Goal: Answer question/provide support

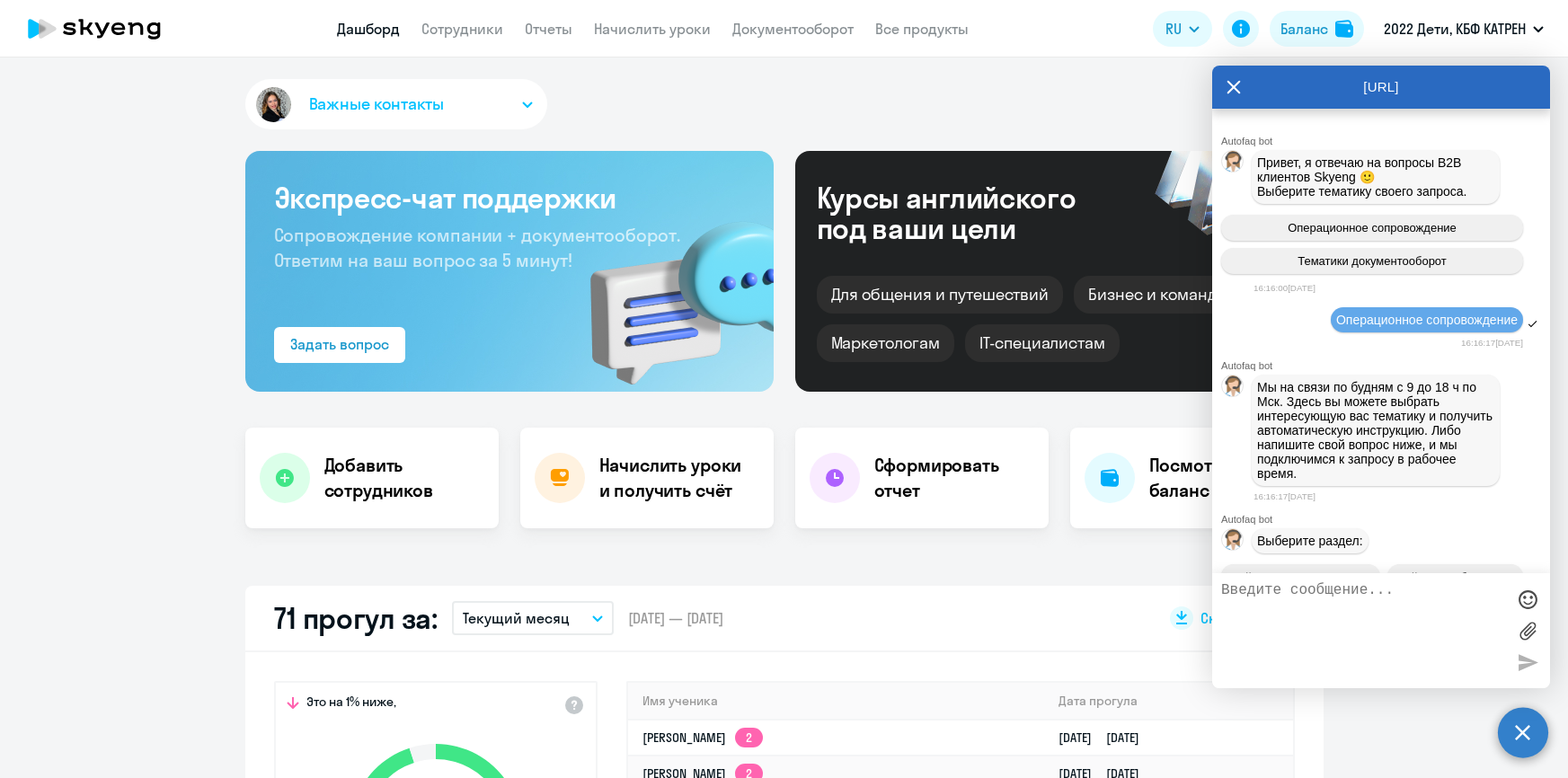
select select "30"
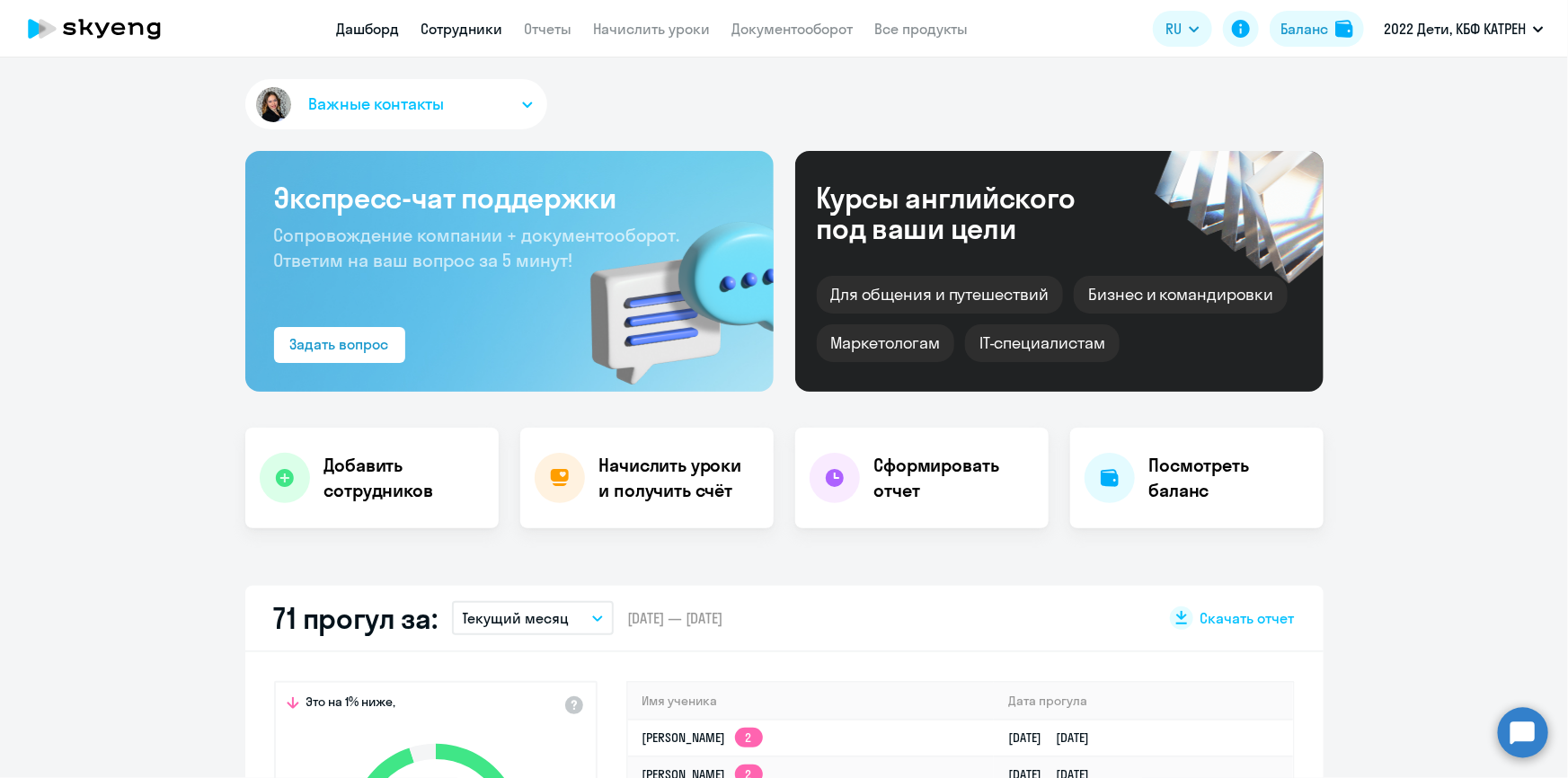
click at [448, 28] on link "Сотрудники" at bounding box center [462, 29] width 82 height 18
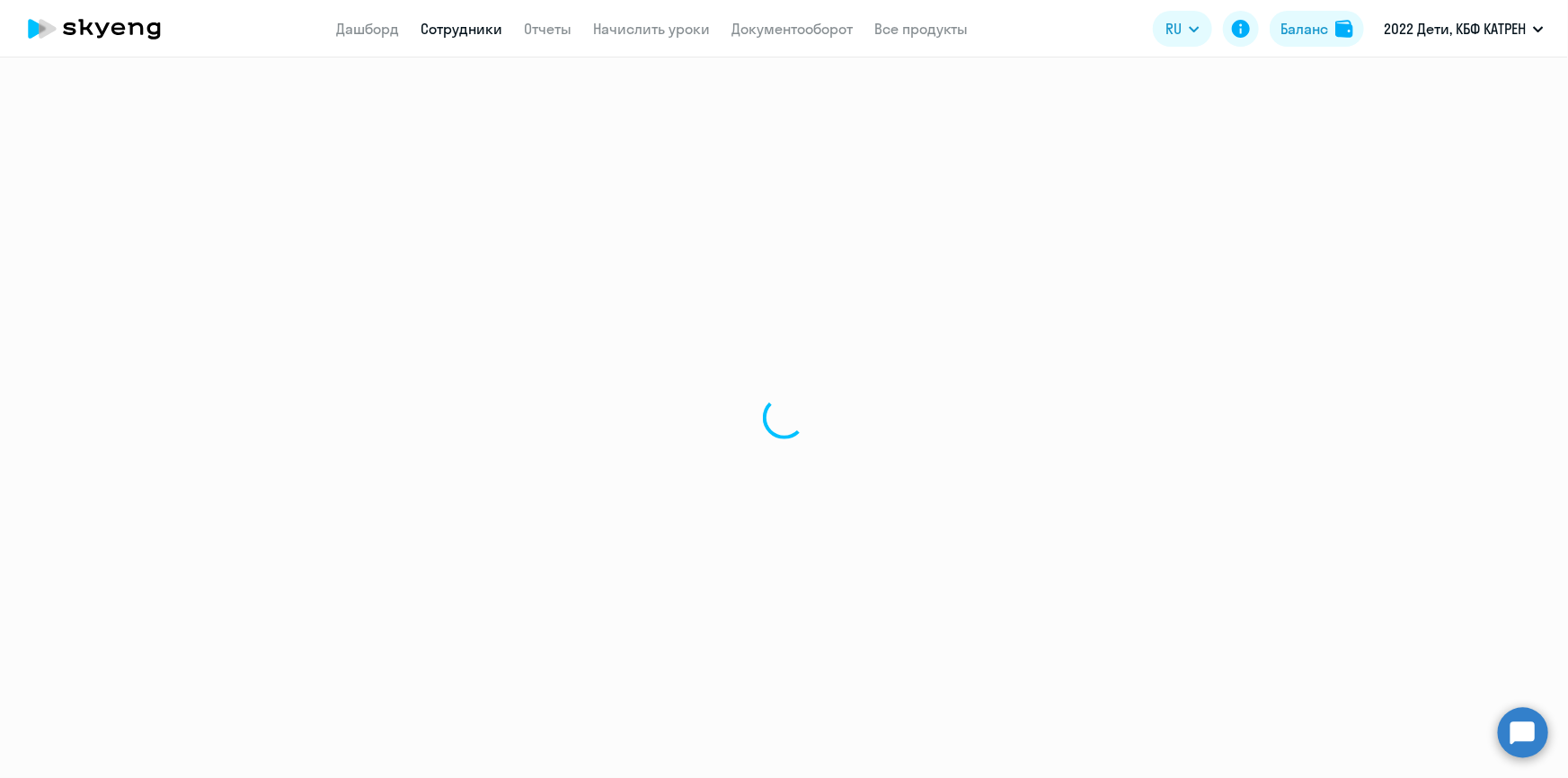
select select "30"
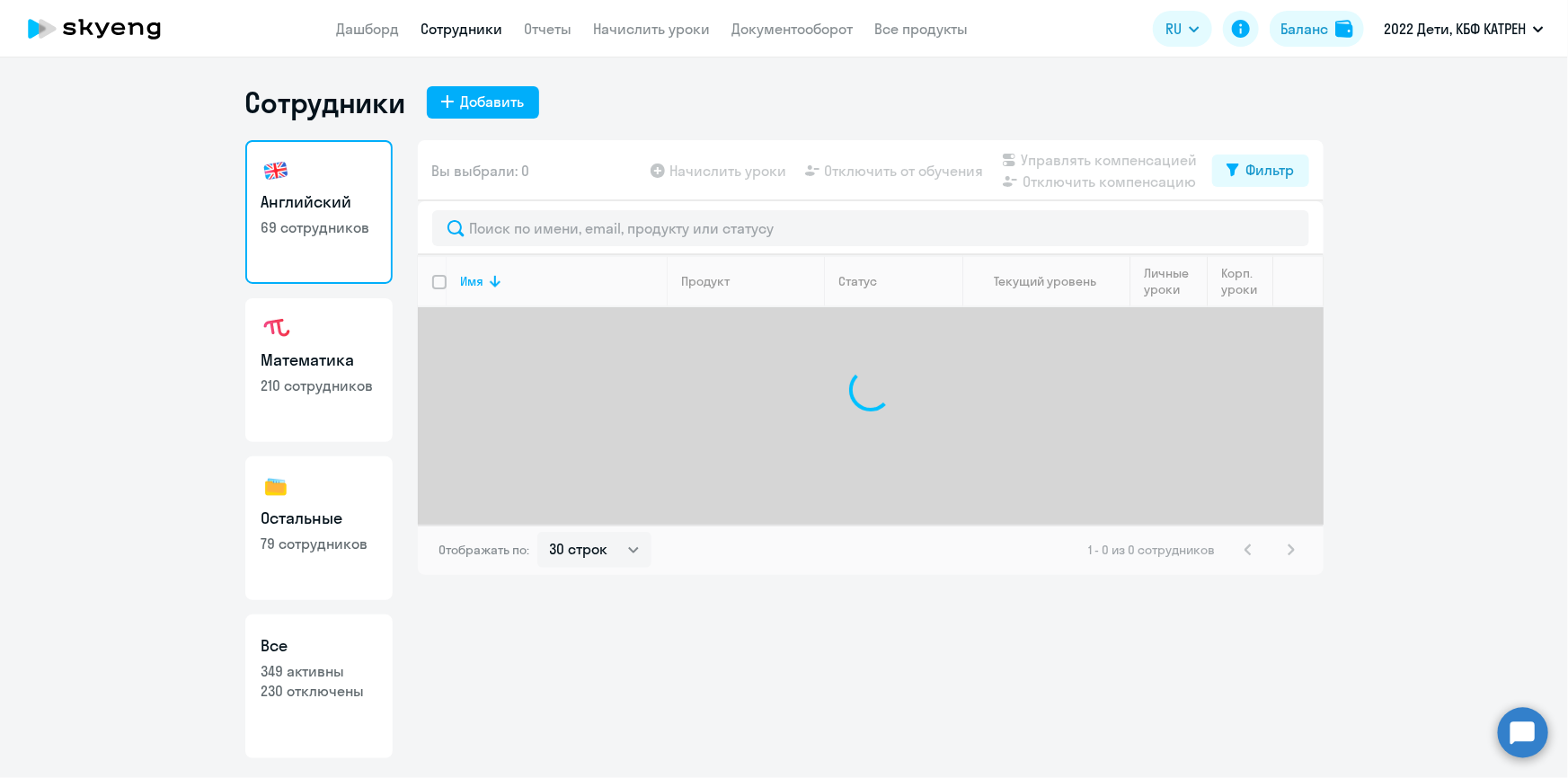
click at [335, 666] on p "349 активны" at bounding box center [318, 672] width 115 height 20
select select "30"
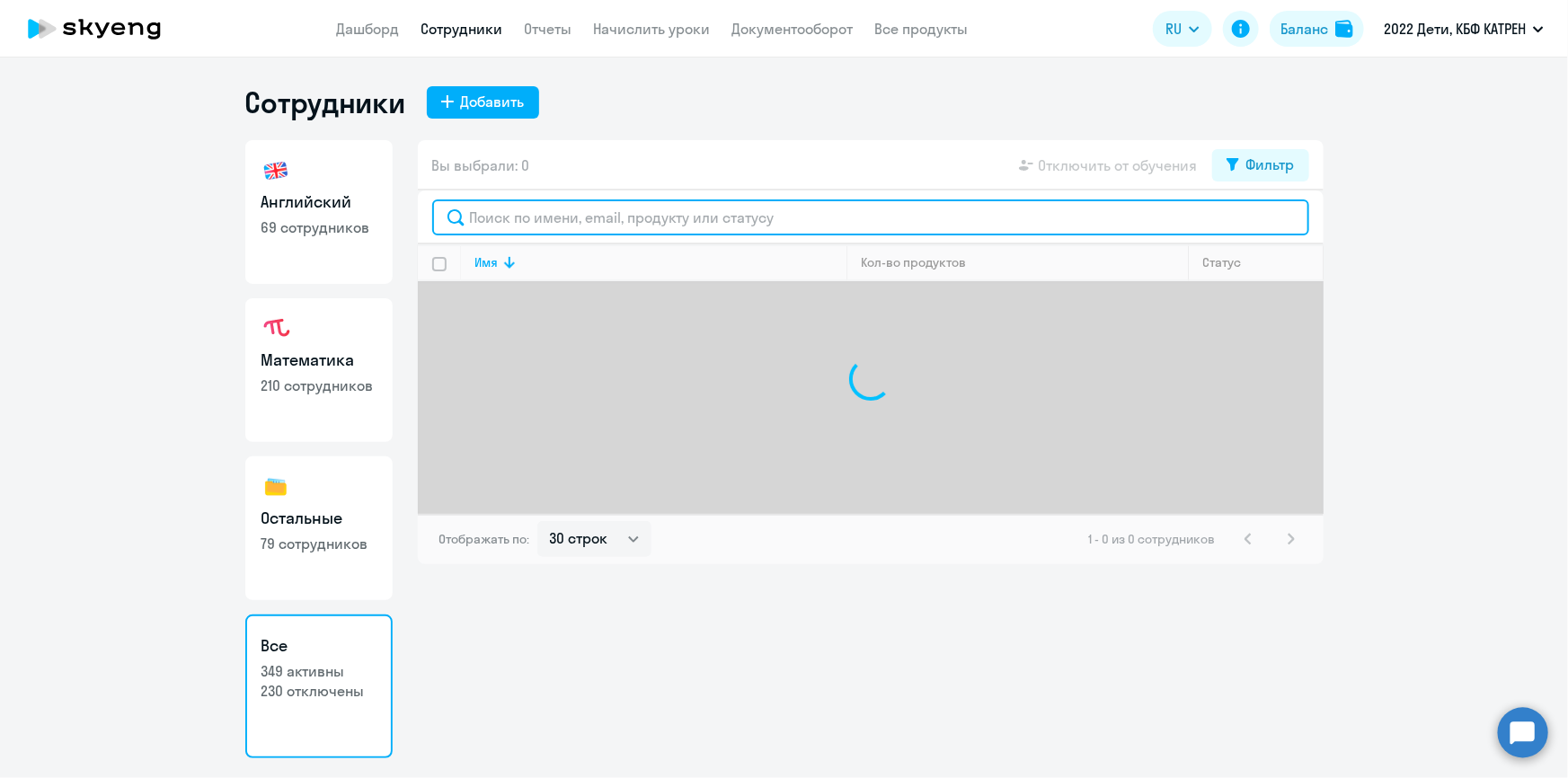
click at [631, 228] on input "text" at bounding box center [870, 218] width 877 height 36
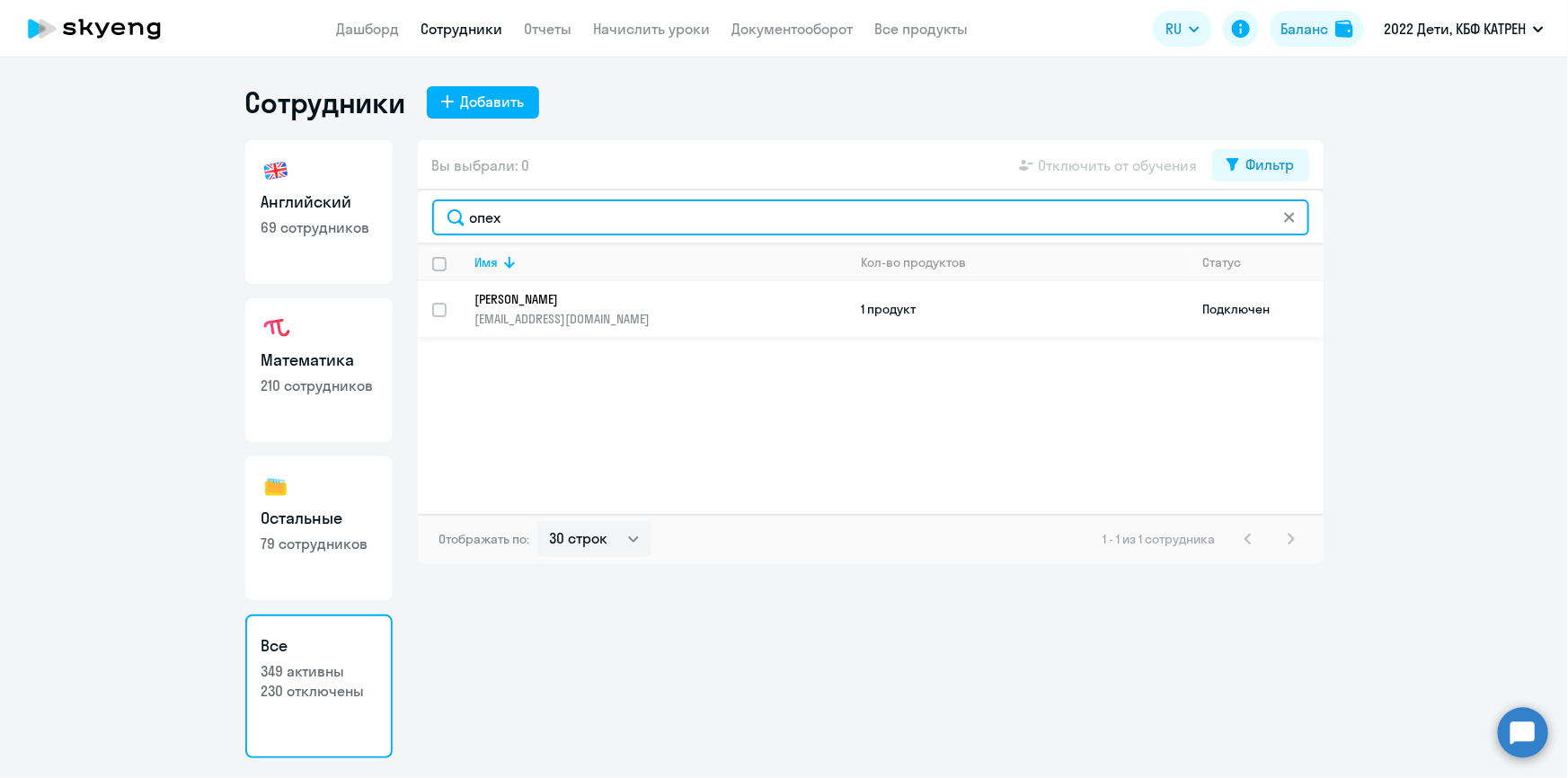
type input "опех"
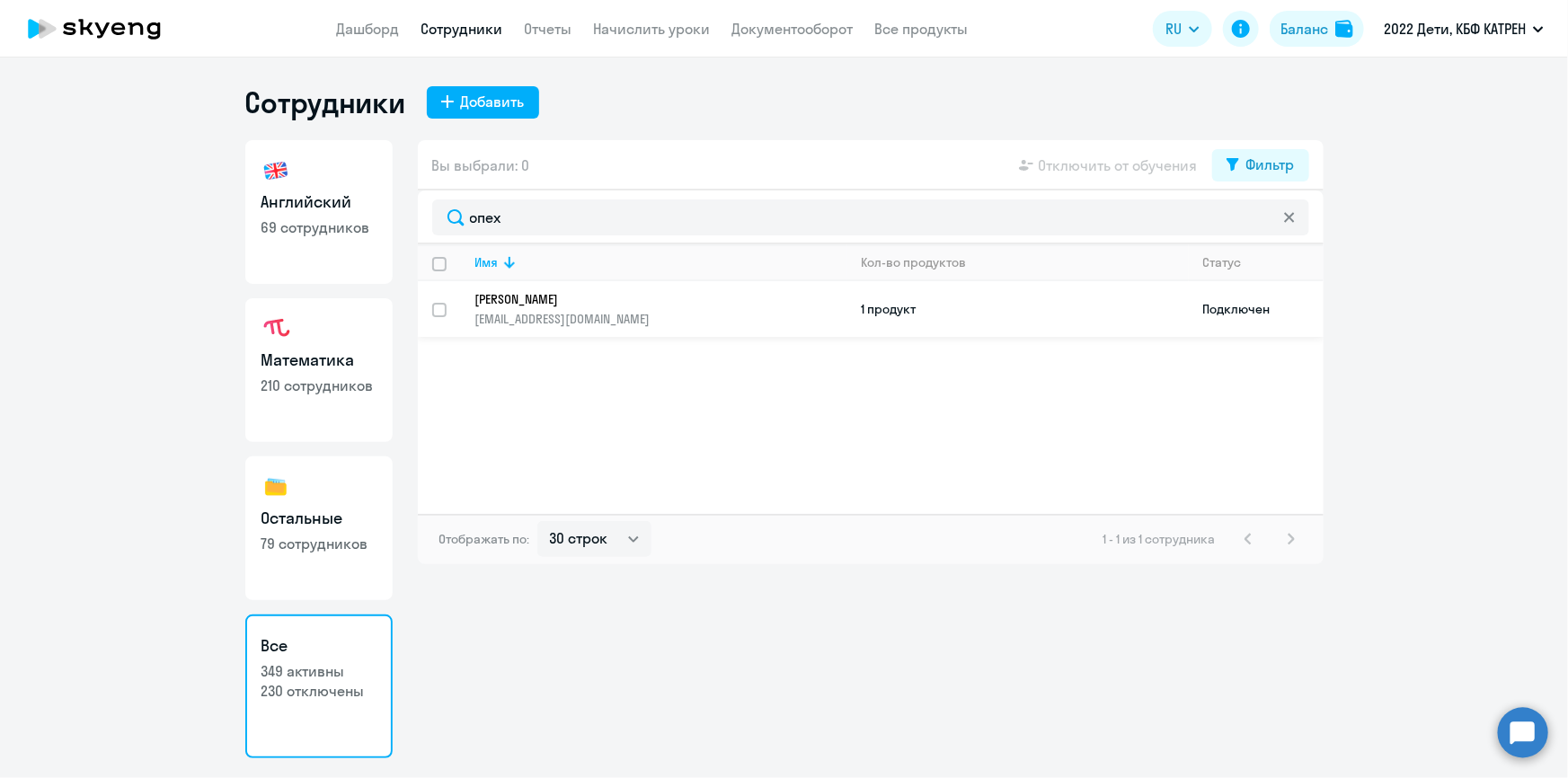
click at [589, 315] on p "9159688881mm@gmail.com" at bounding box center [661, 320] width 371 height 16
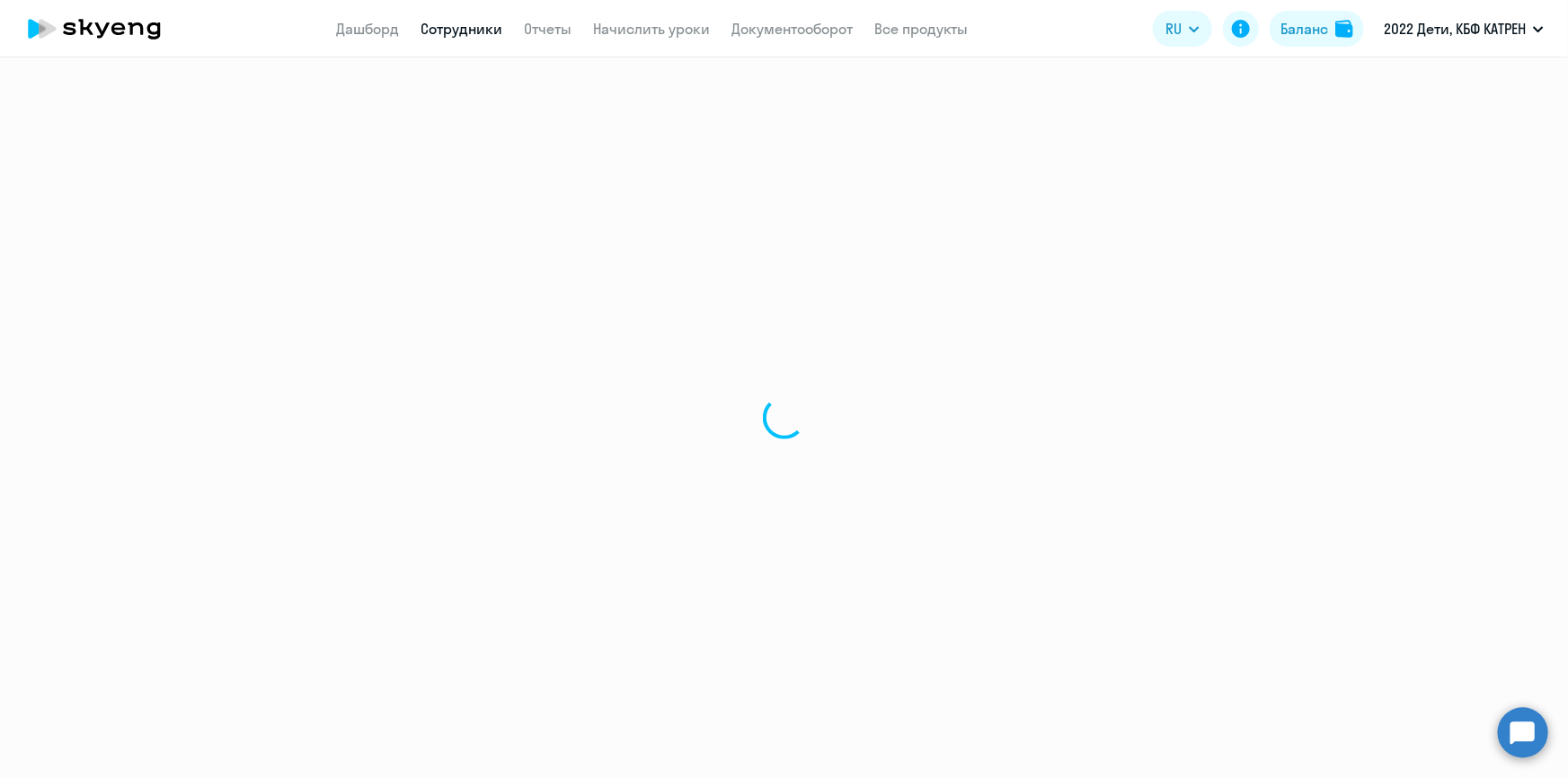
select select "english"
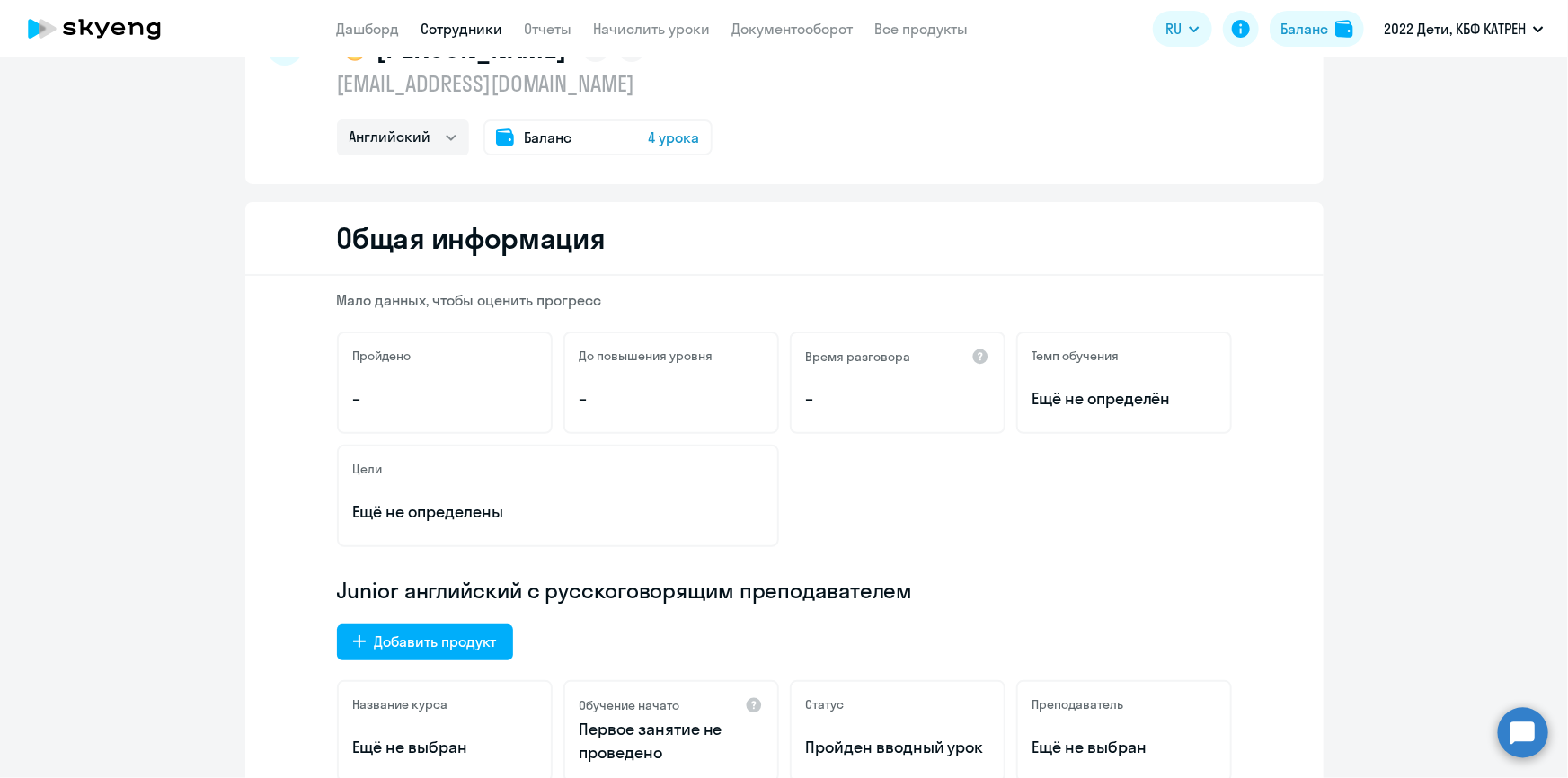
scroll to position [490, 0]
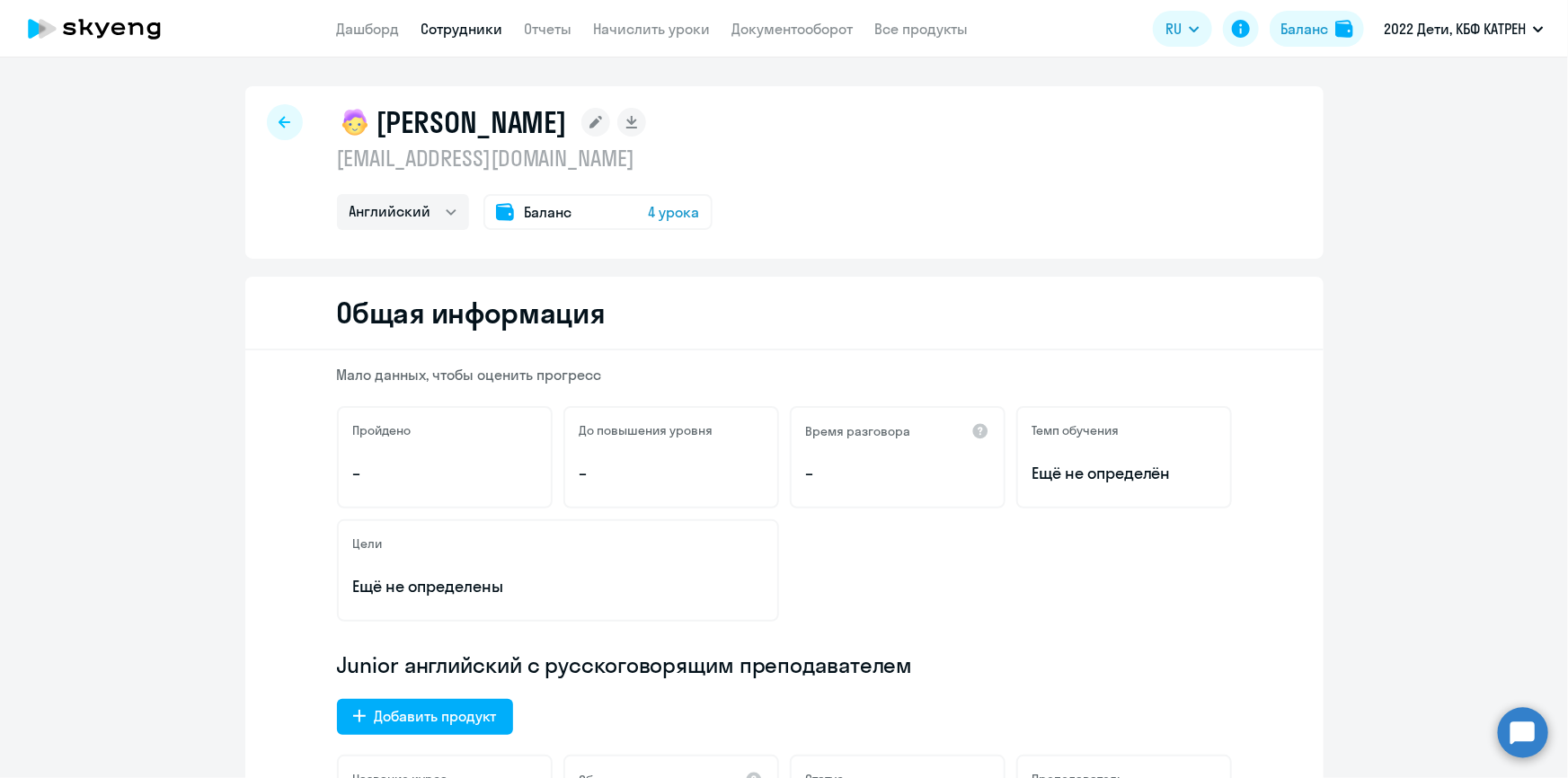
select select "30"
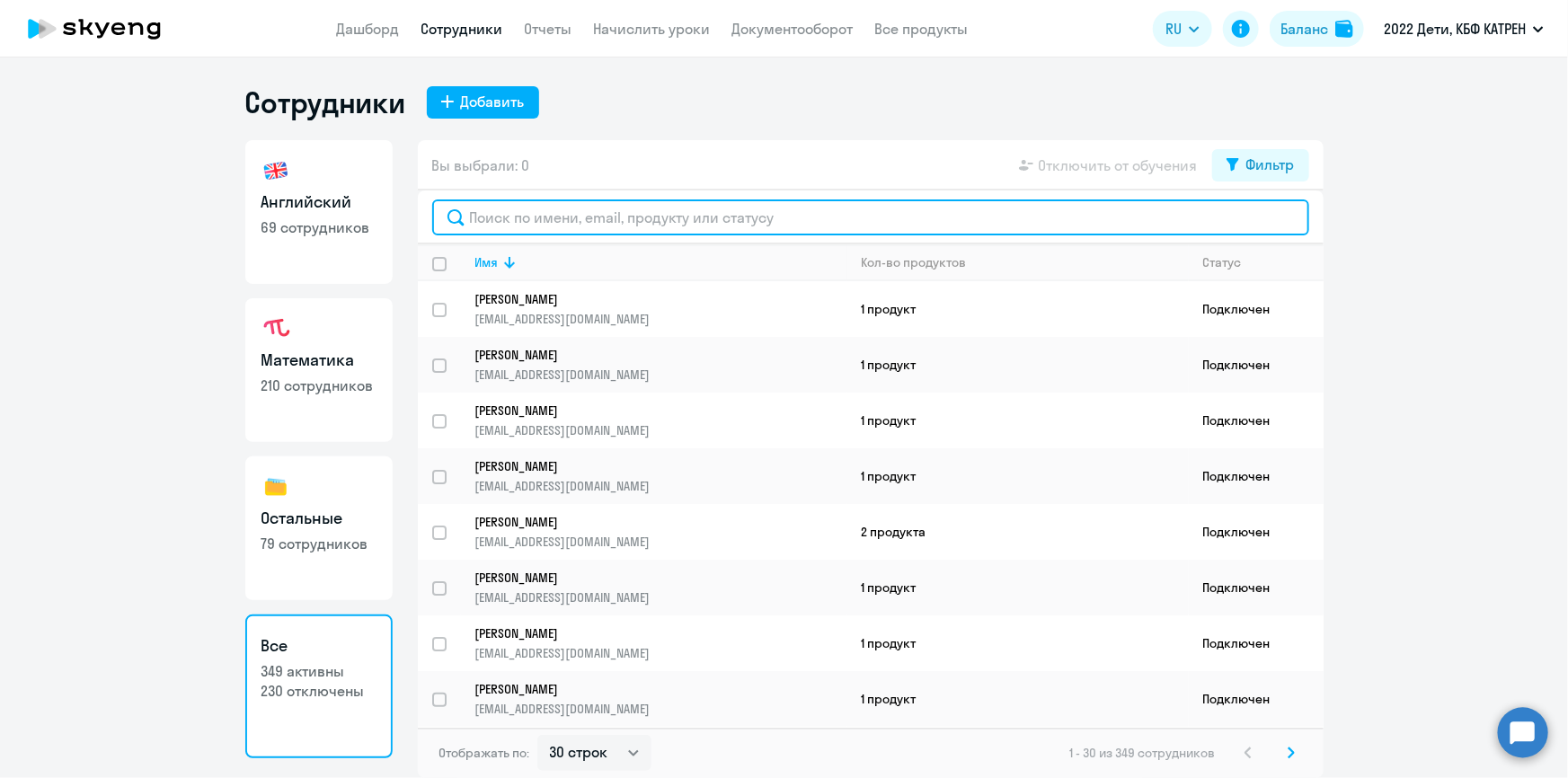
click at [677, 221] on input "text" at bounding box center [870, 218] width 877 height 36
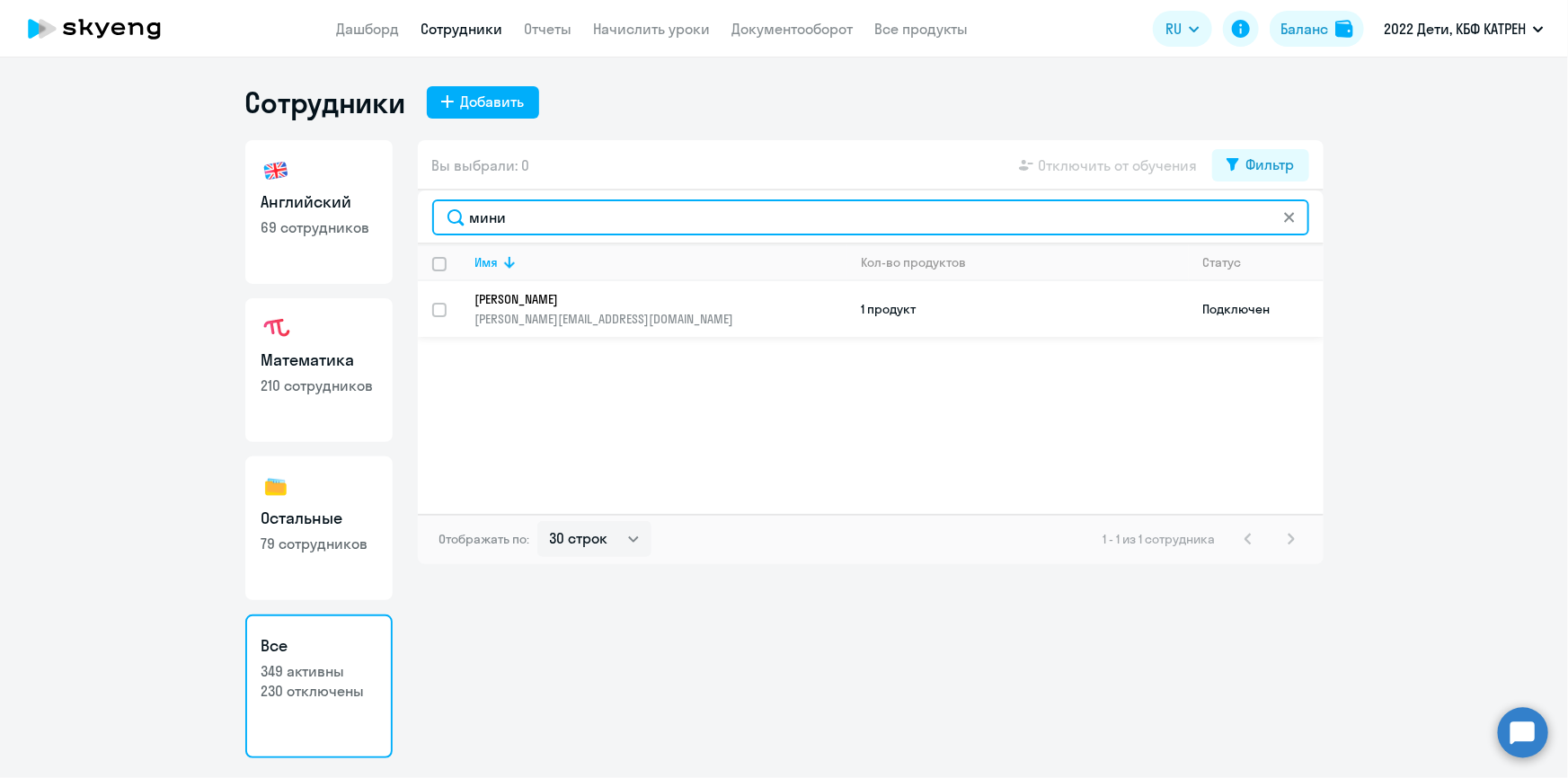
type input "мини"
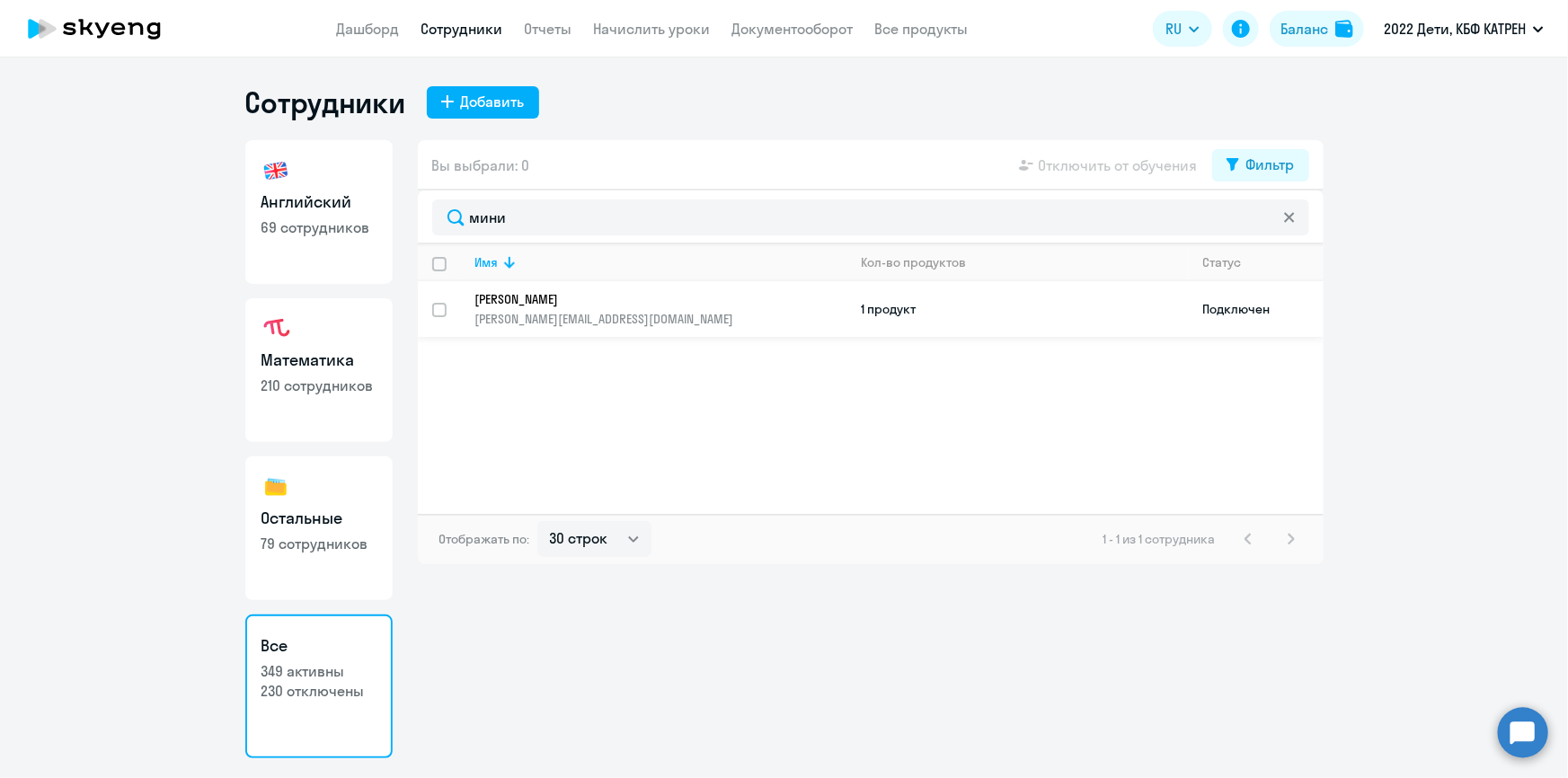
click at [638, 294] on p "Минина Наталия Юрьевна" at bounding box center [649, 300] width 347 height 16
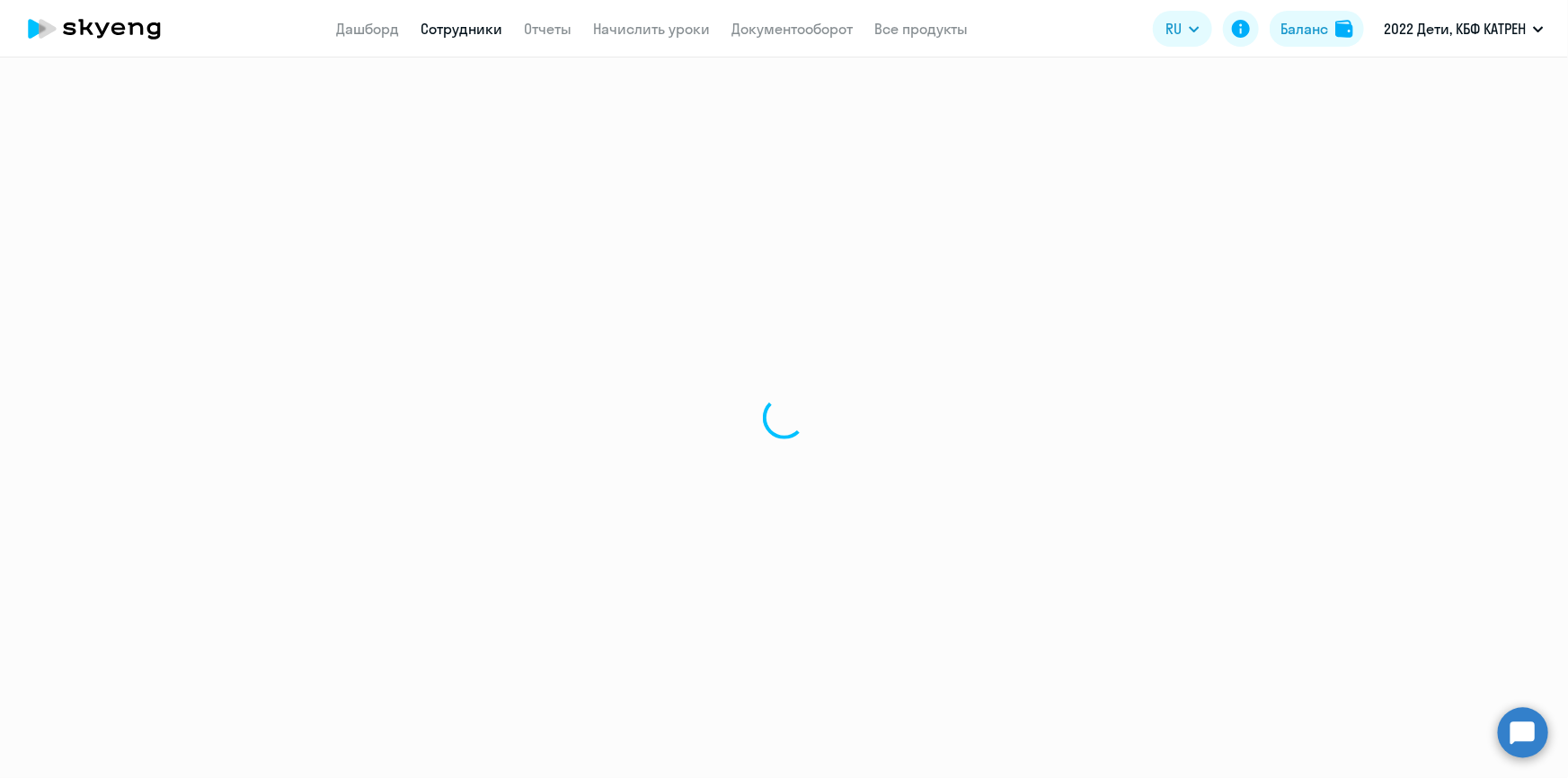
select select "others"
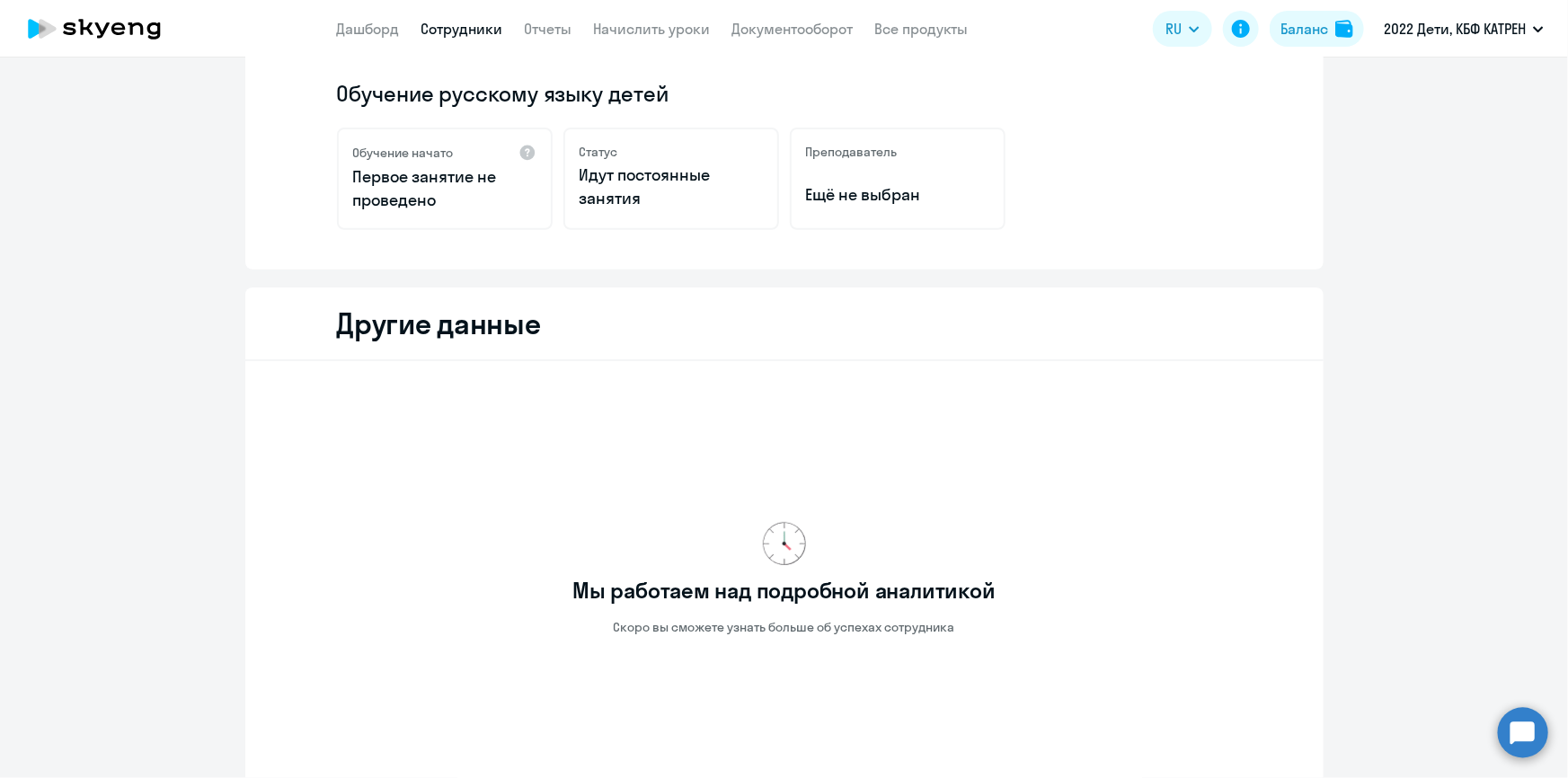
scroll to position [326, 0]
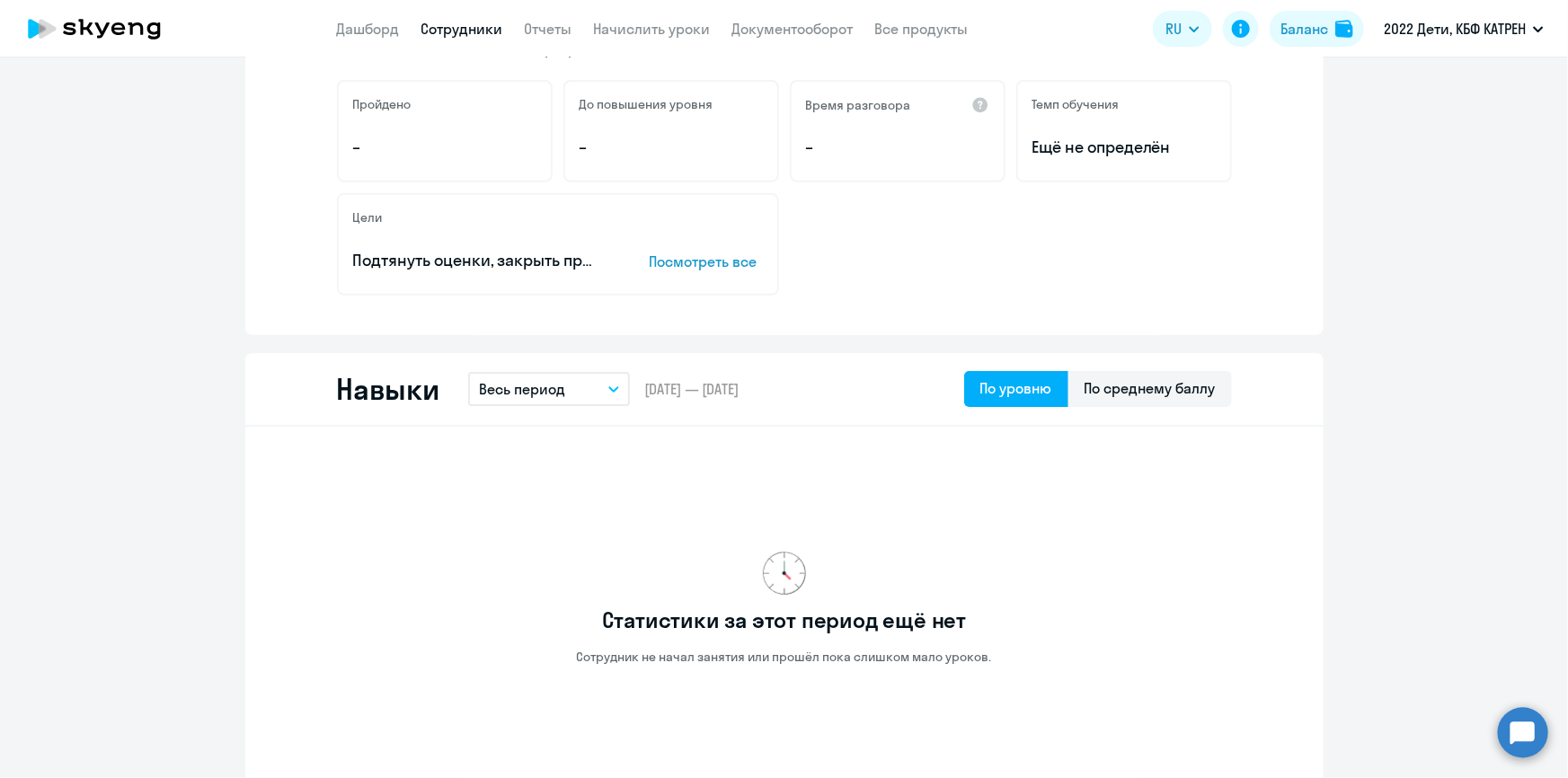
click at [466, 25] on link "Сотрудники" at bounding box center [462, 29] width 82 height 18
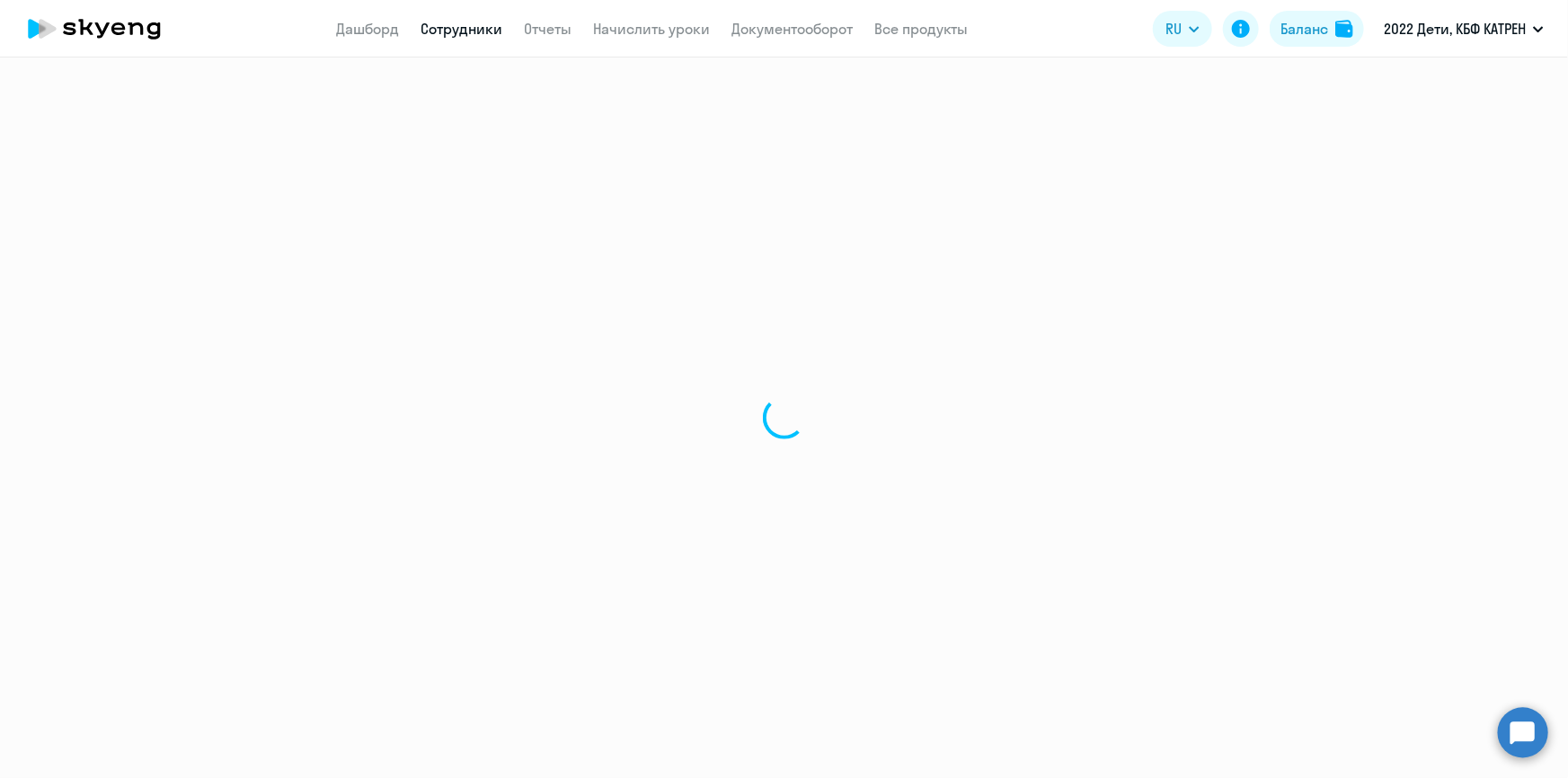
select select "30"
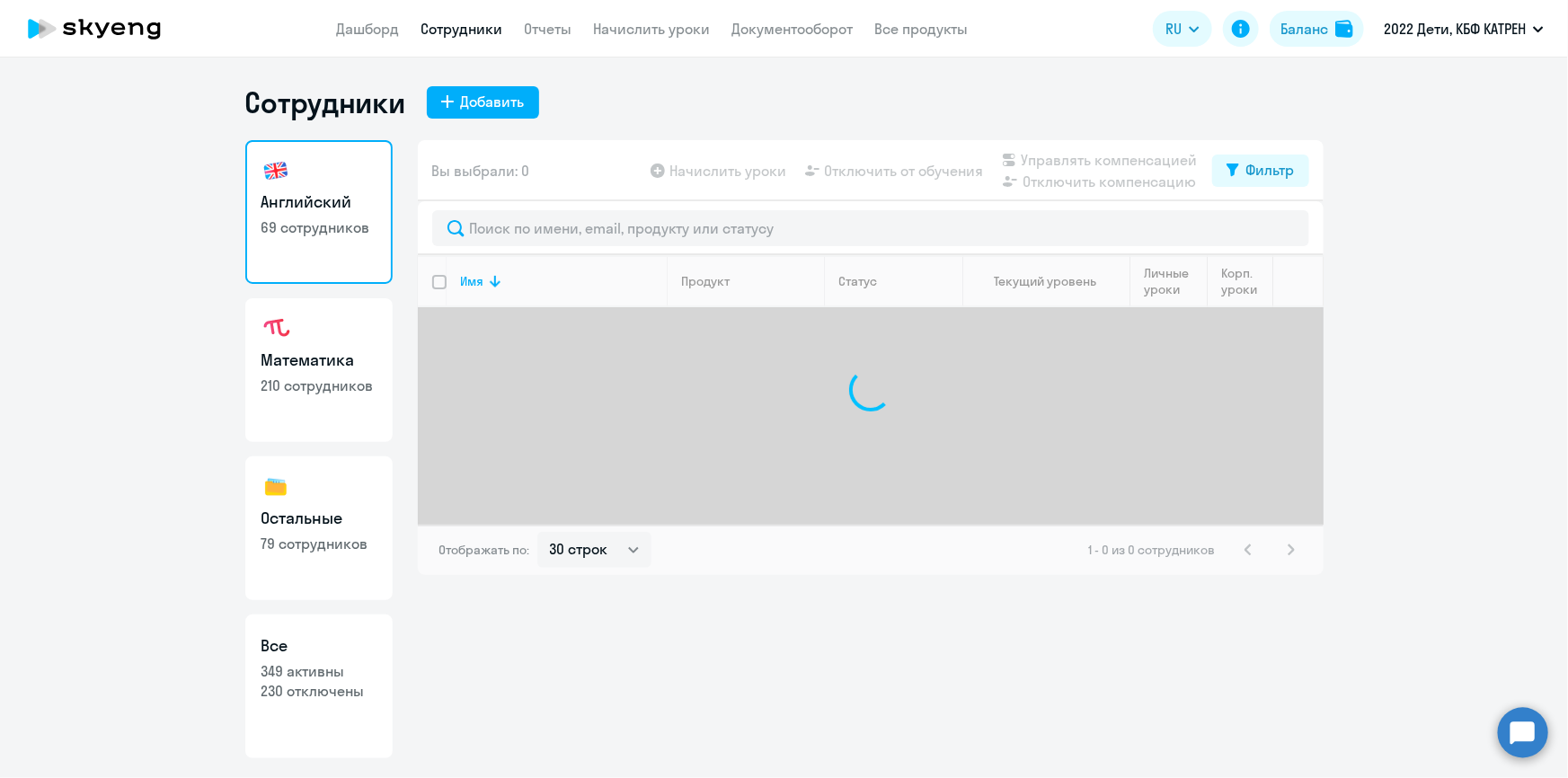
click at [350, 654] on h3 "Все" at bounding box center [318, 646] width 115 height 24
select select "30"
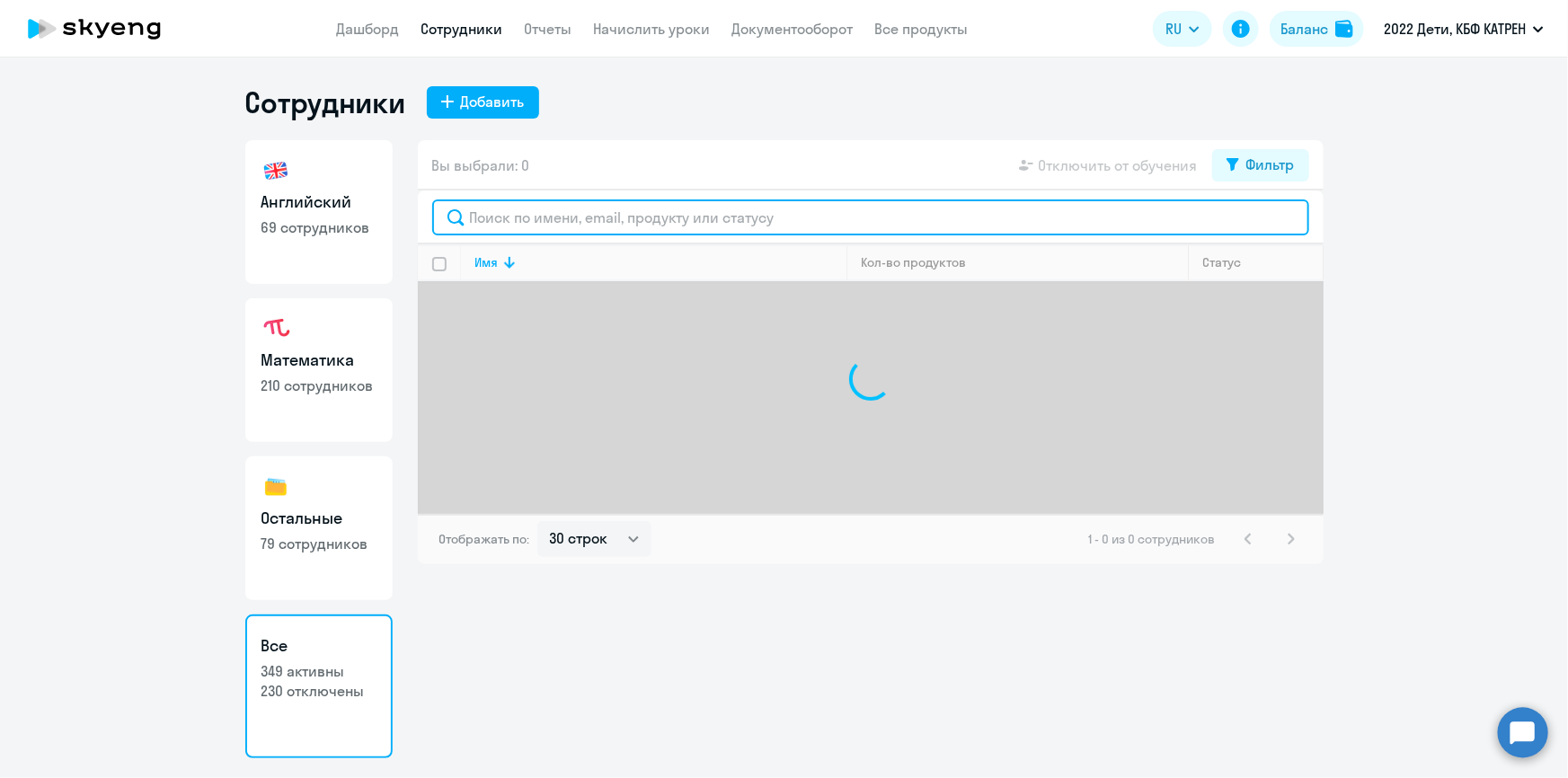
click at [643, 215] on input "text" at bounding box center [870, 218] width 877 height 36
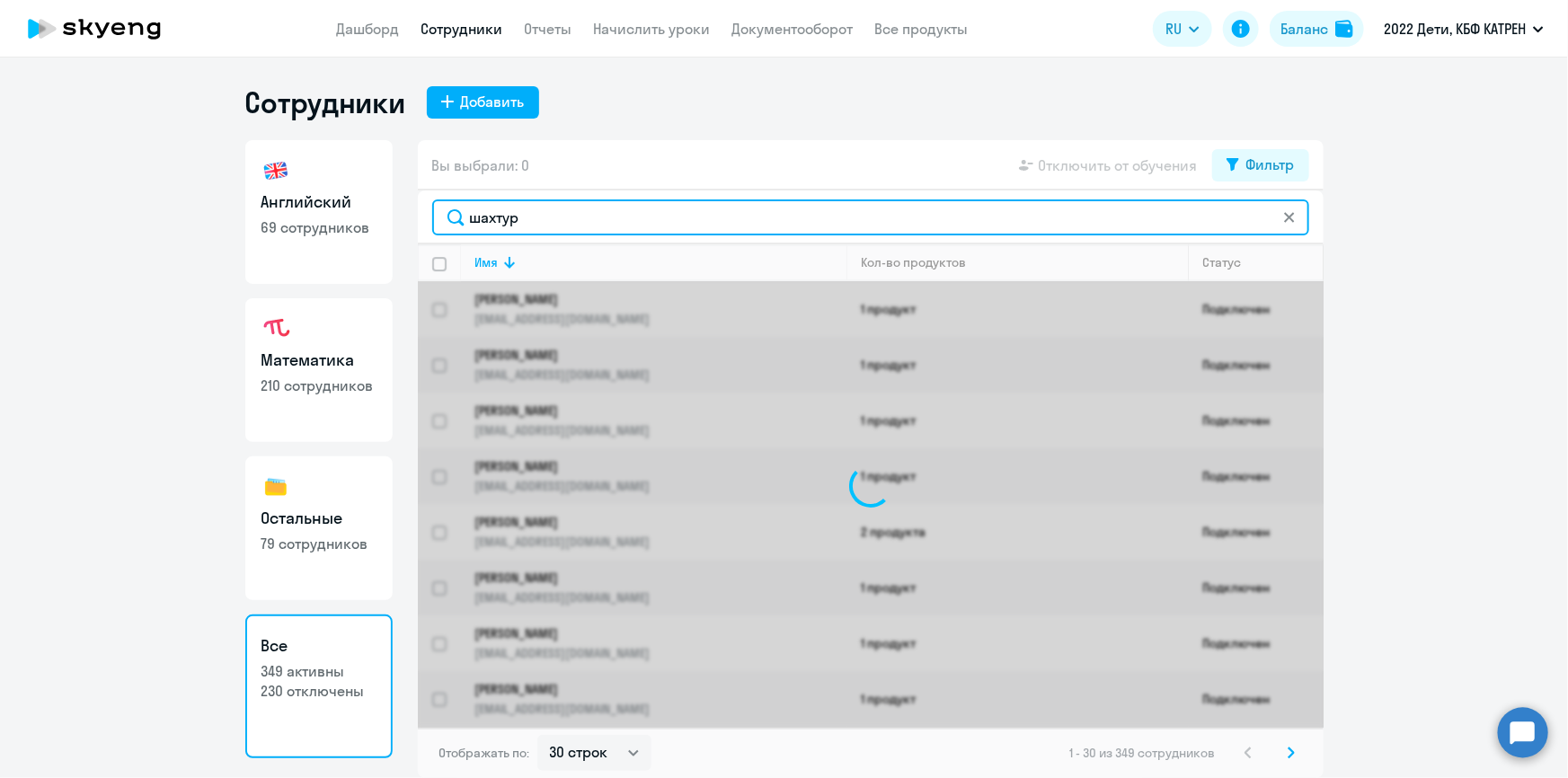
type input "шахтур"
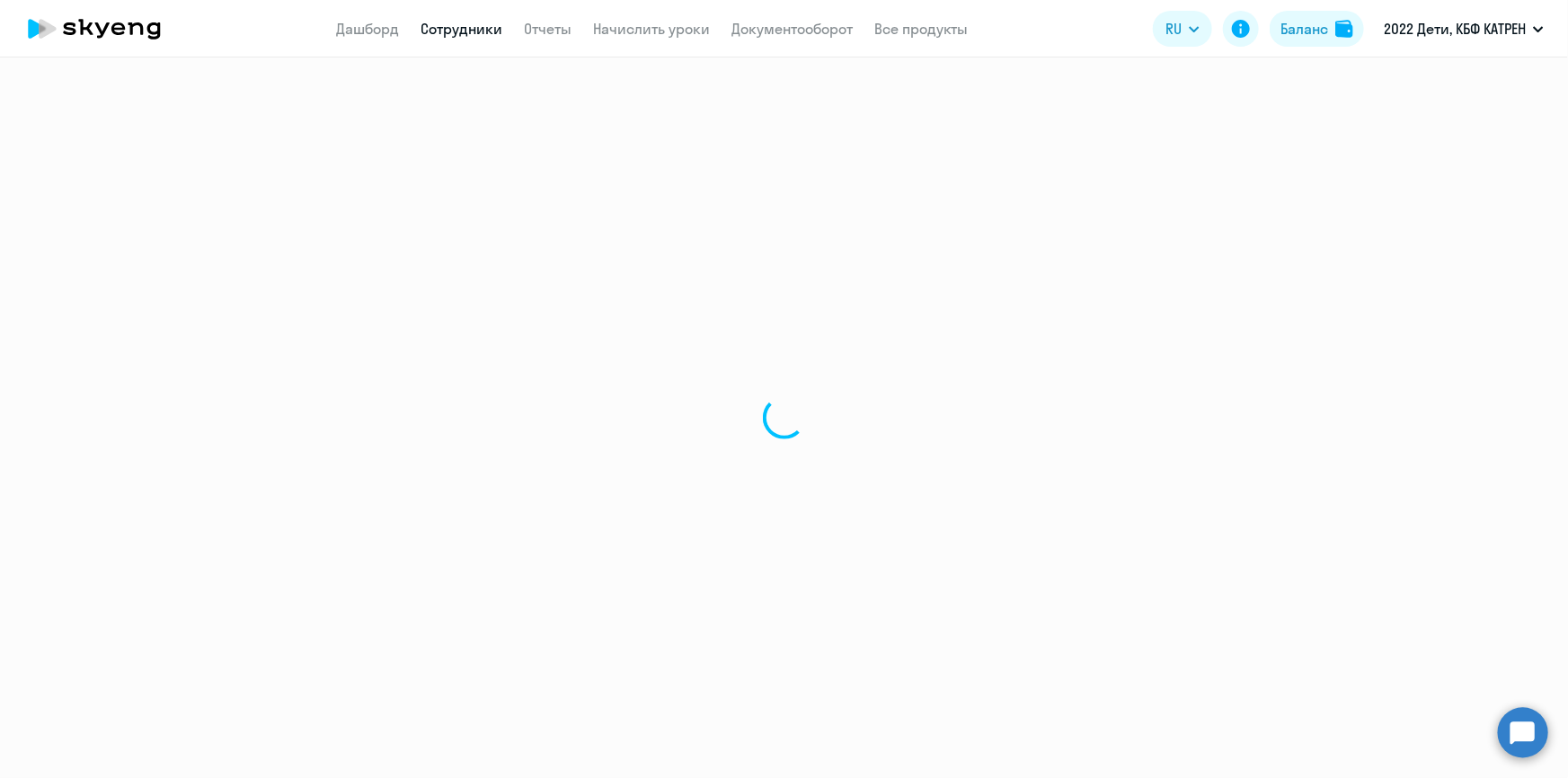
select select "math"
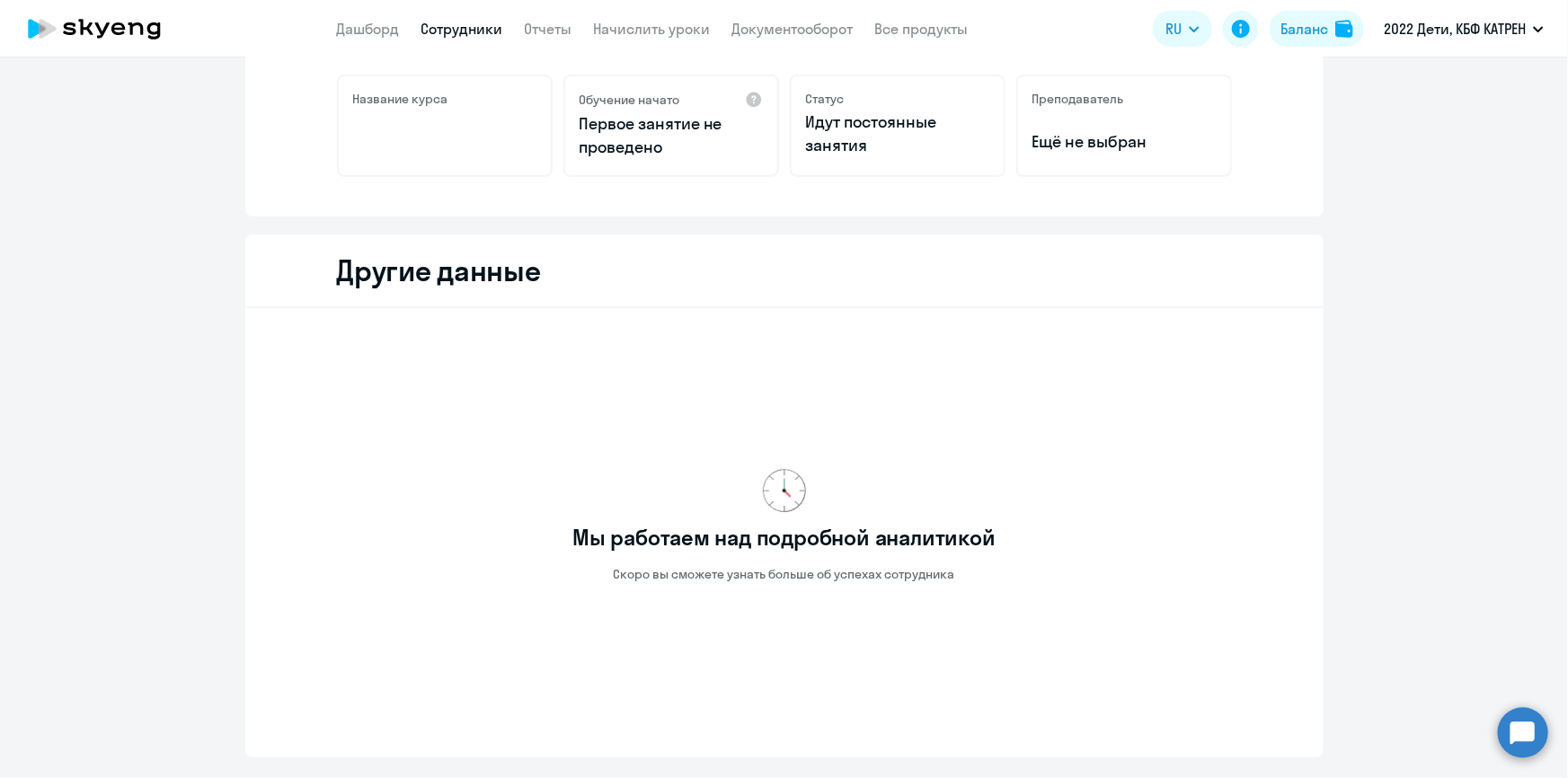
scroll to position [408, 0]
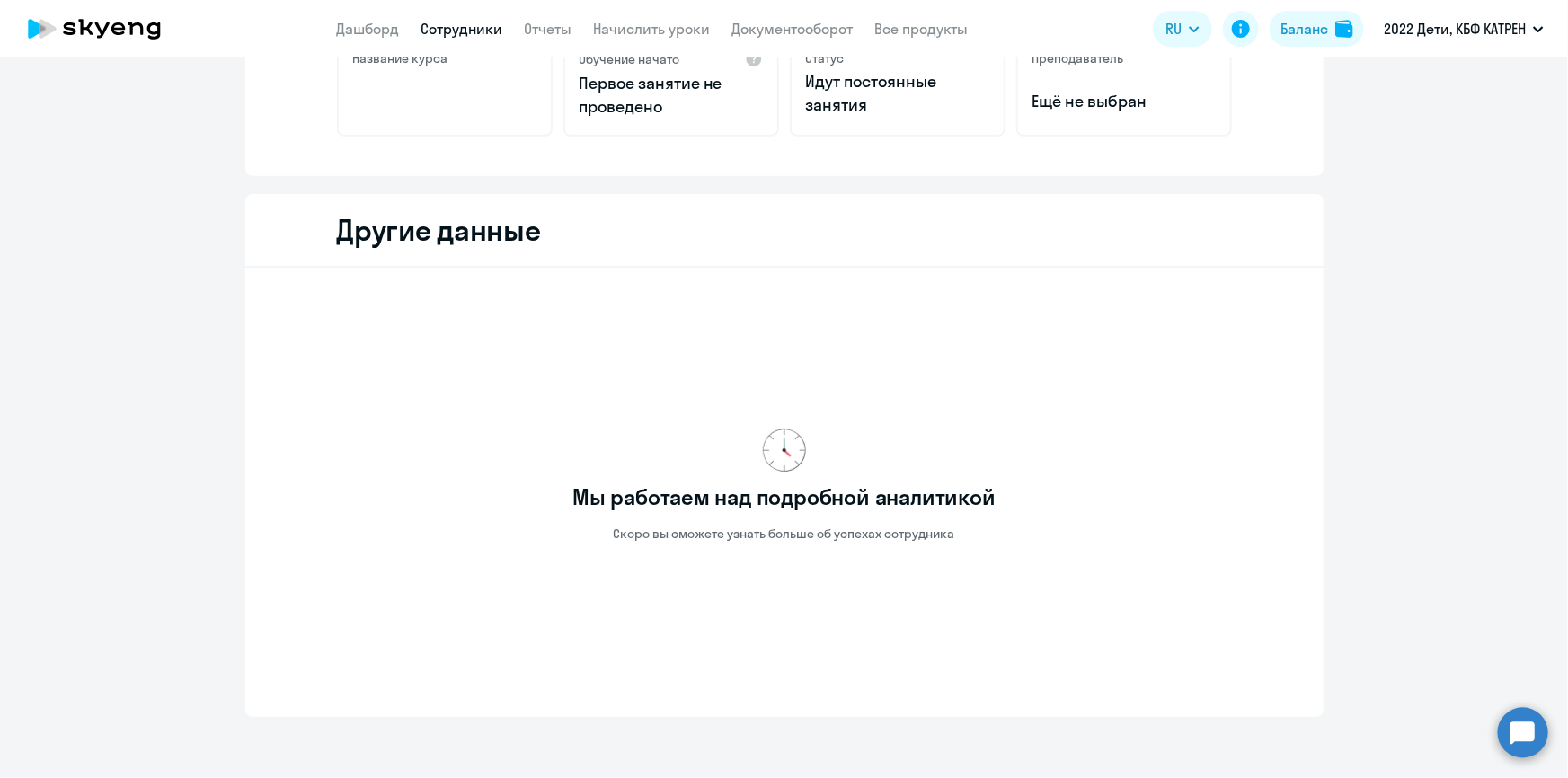
click at [1520, 743] on circle at bounding box center [1522, 732] width 50 height 50
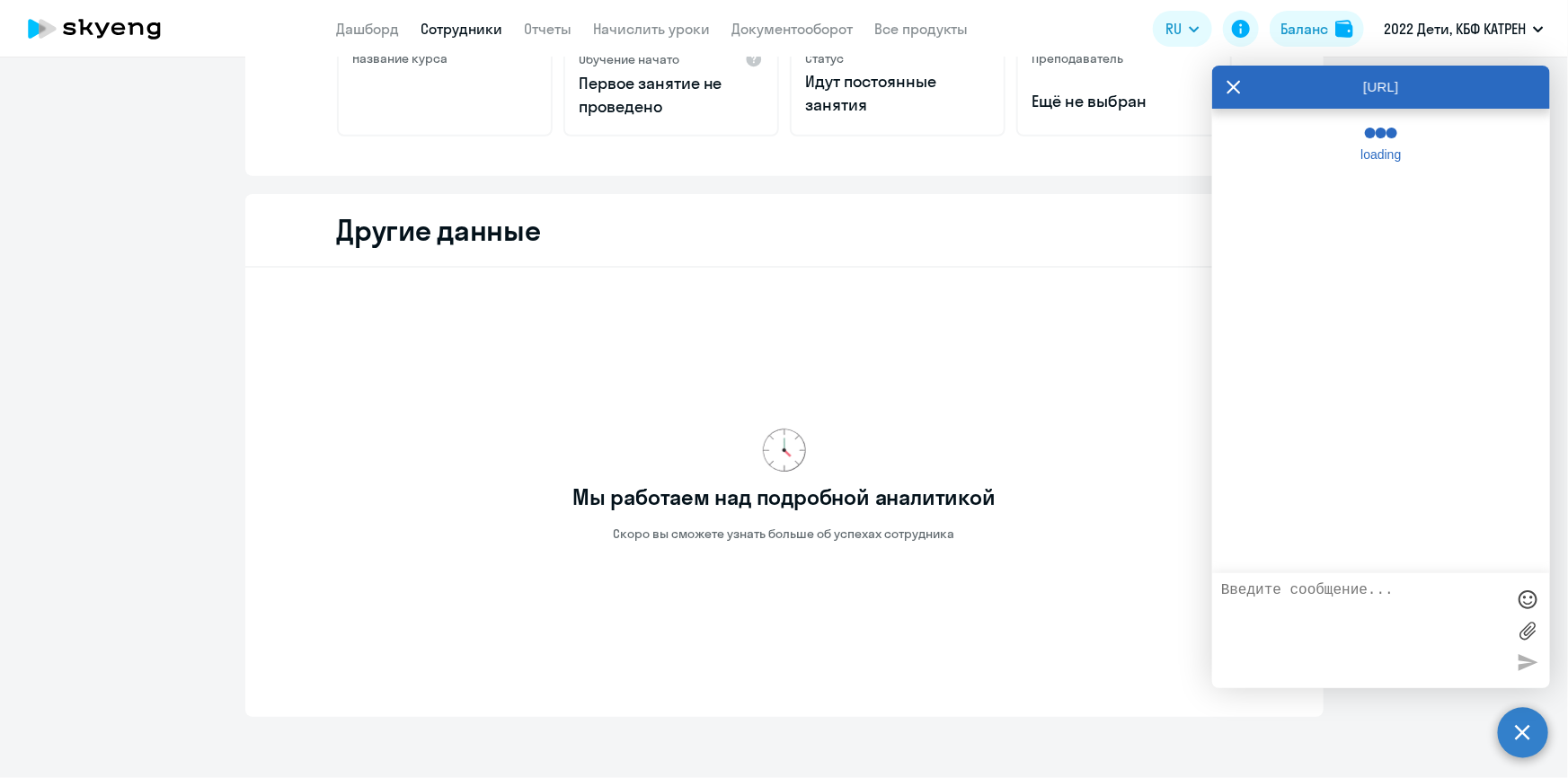
click at [1358, 593] on textarea at bounding box center [1363, 631] width 284 height 97
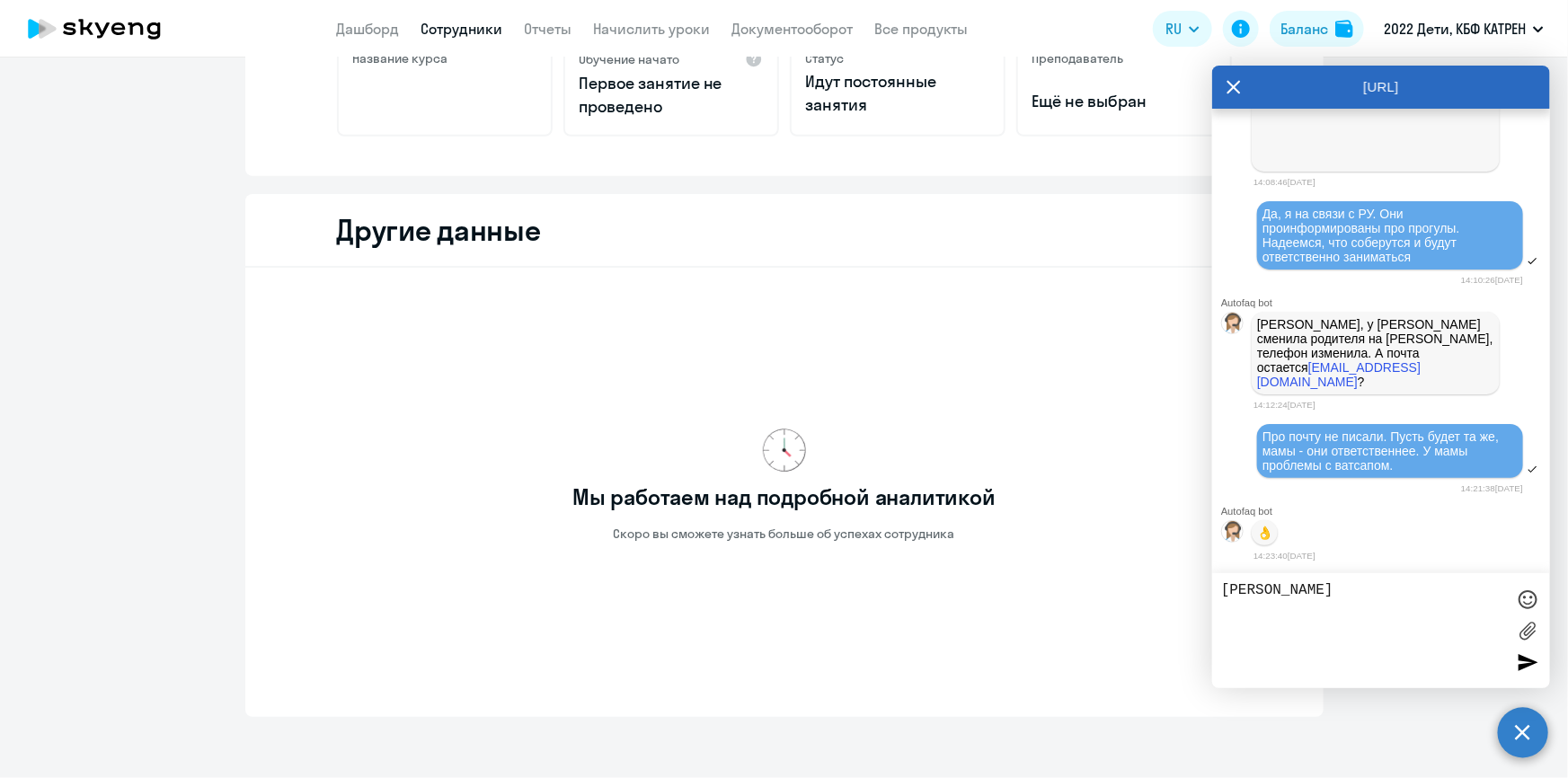
scroll to position [56633, 0]
type textarea "Т"
paste textarea "16847238"
paste textarea "Мой 🆔 10904857"
click at [1301, 630] on textarea "16847238 Соколов Даниил Нужно соединить с преподавателем ID Мой 🆔 10904857" at bounding box center [1363, 631] width 284 height 97
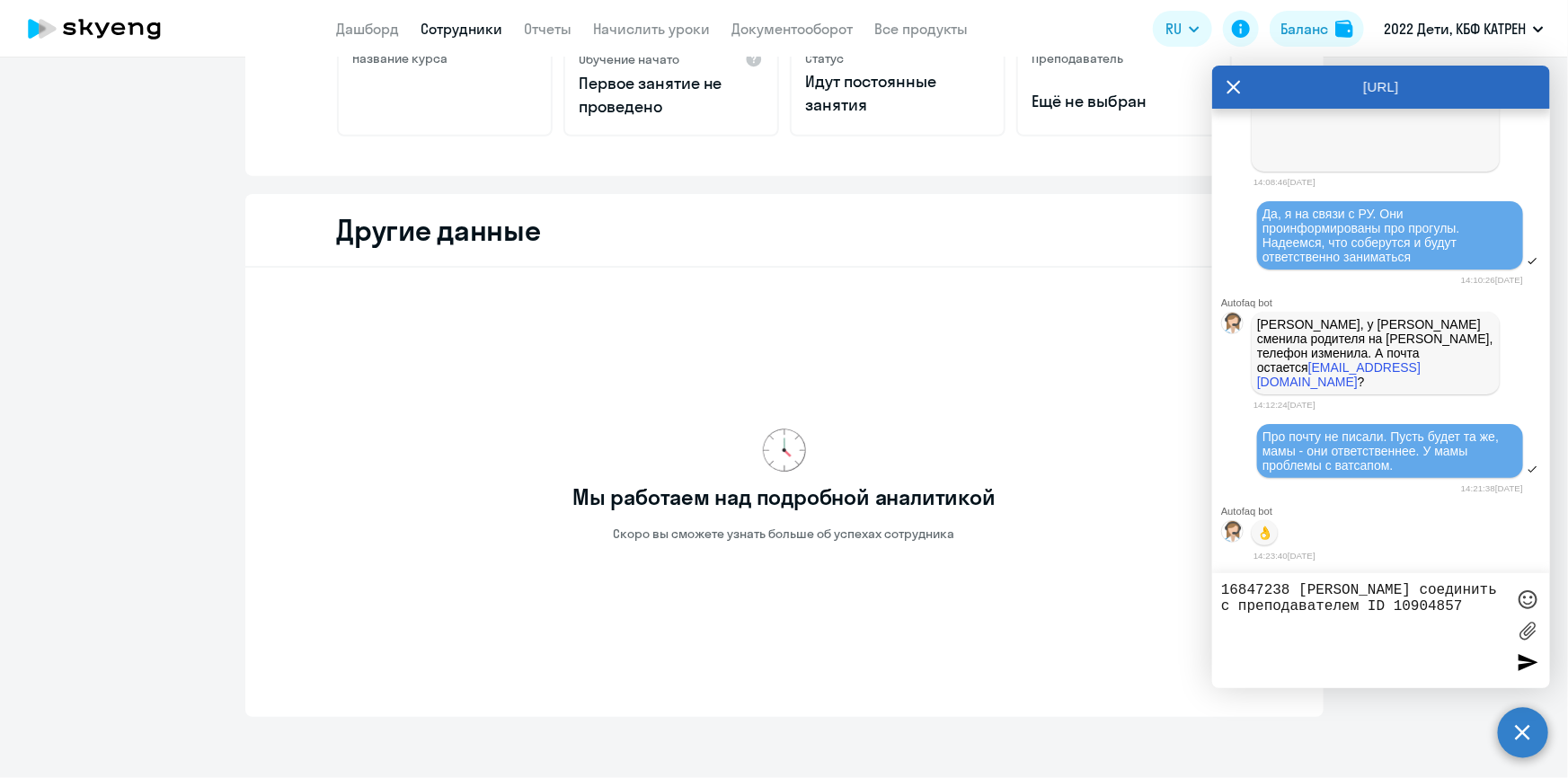
click at [1335, 625] on textarea "16847238 Соколов Даниил Нужно соединить с преподавателем ID 10904857" at bounding box center [1363, 631] width 284 height 97
paste textarea "поставить расписание Вт и чт в 16.00"
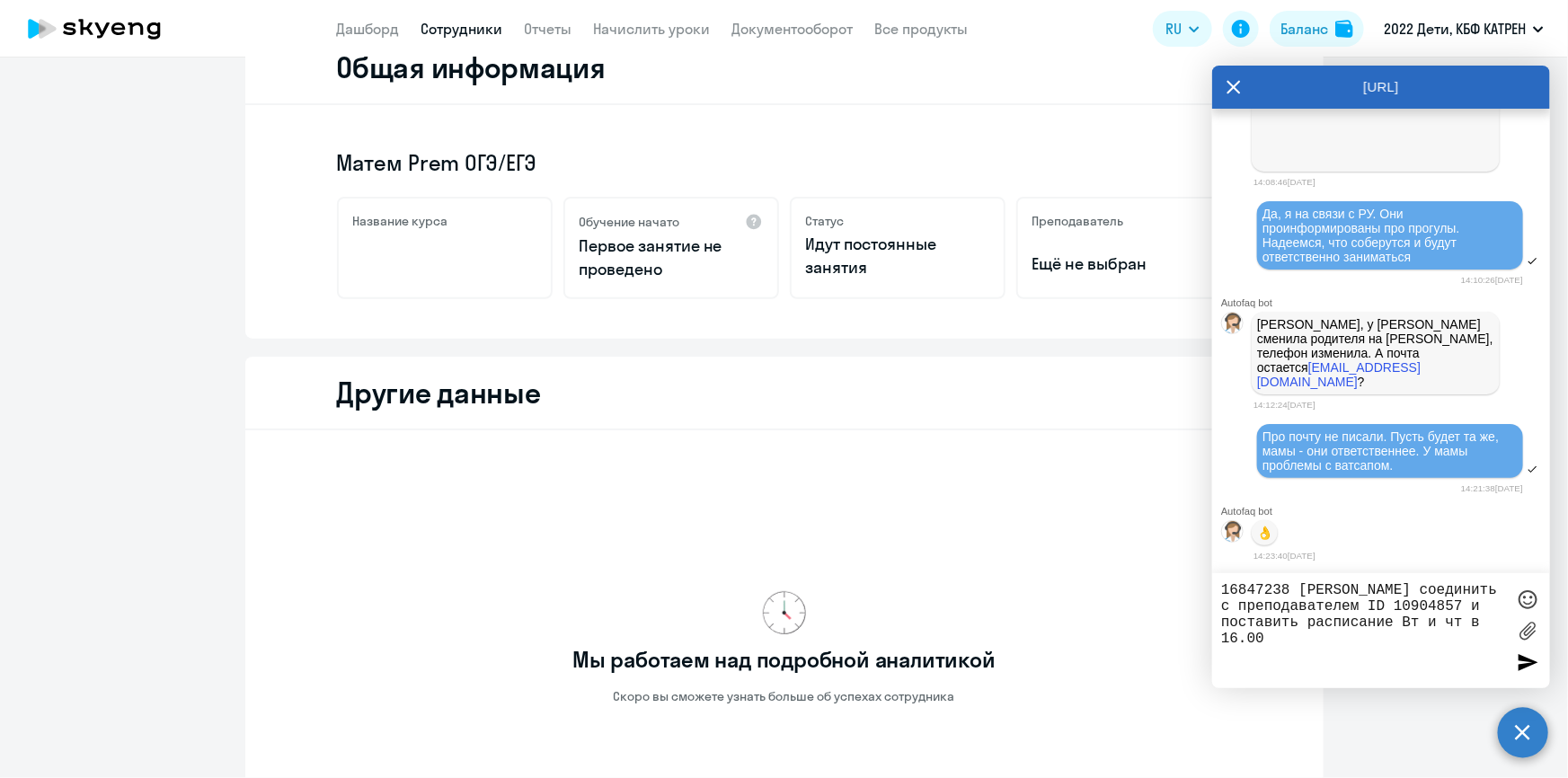
scroll to position [244, 0]
click at [1426, 592] on textarea "16847238 Соколов Даниил Нужно соединить с преподавателем ID 10904857 и поставит…" at bounding box center [1363, 631] width 284 height 97
type textarea "16847238 Соколов Даниил. Нужно соединить с преподавателем ID 10904857 и постави…"
click at [1526, 656] on div at bounding box center [1527, 663] width 27 height 27
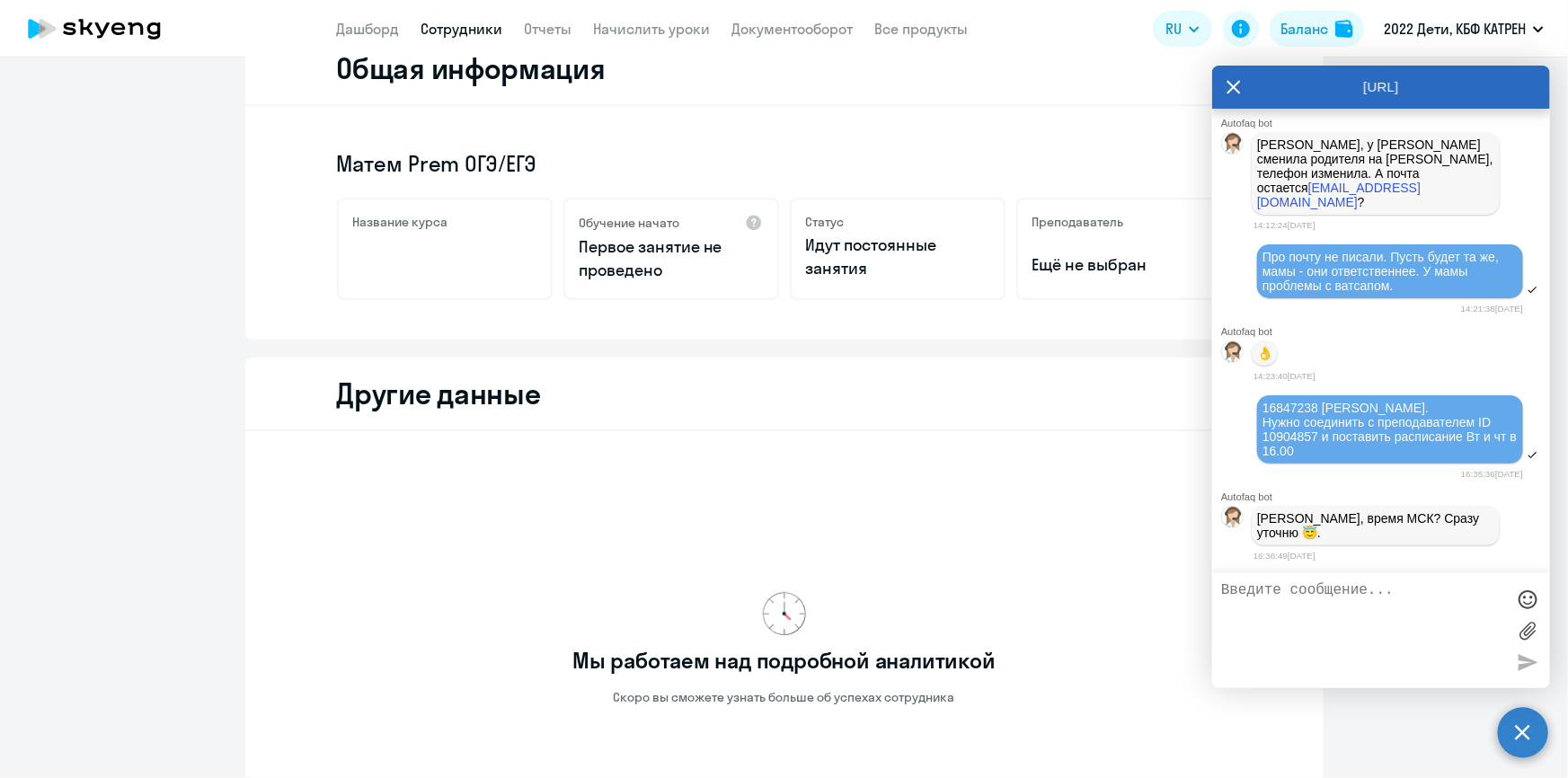
scroll to position [56818, 0]
click at [1366, 618] on textarea at bounding box center [1363, 631] width 284 height 97
type textarea "Так точно :)"
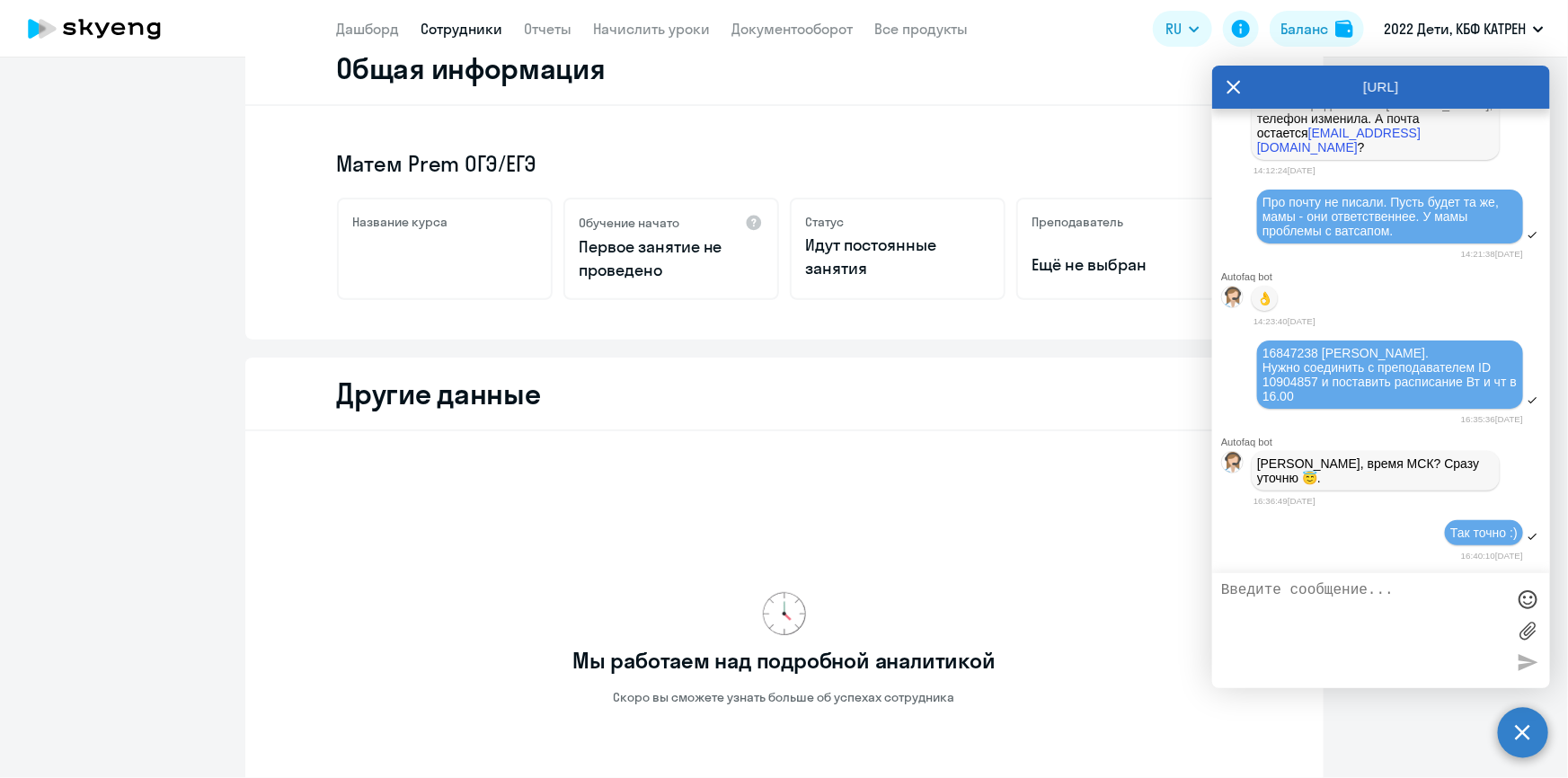
scroll to position [56874, 0]
type textarea "Они как раз МО"
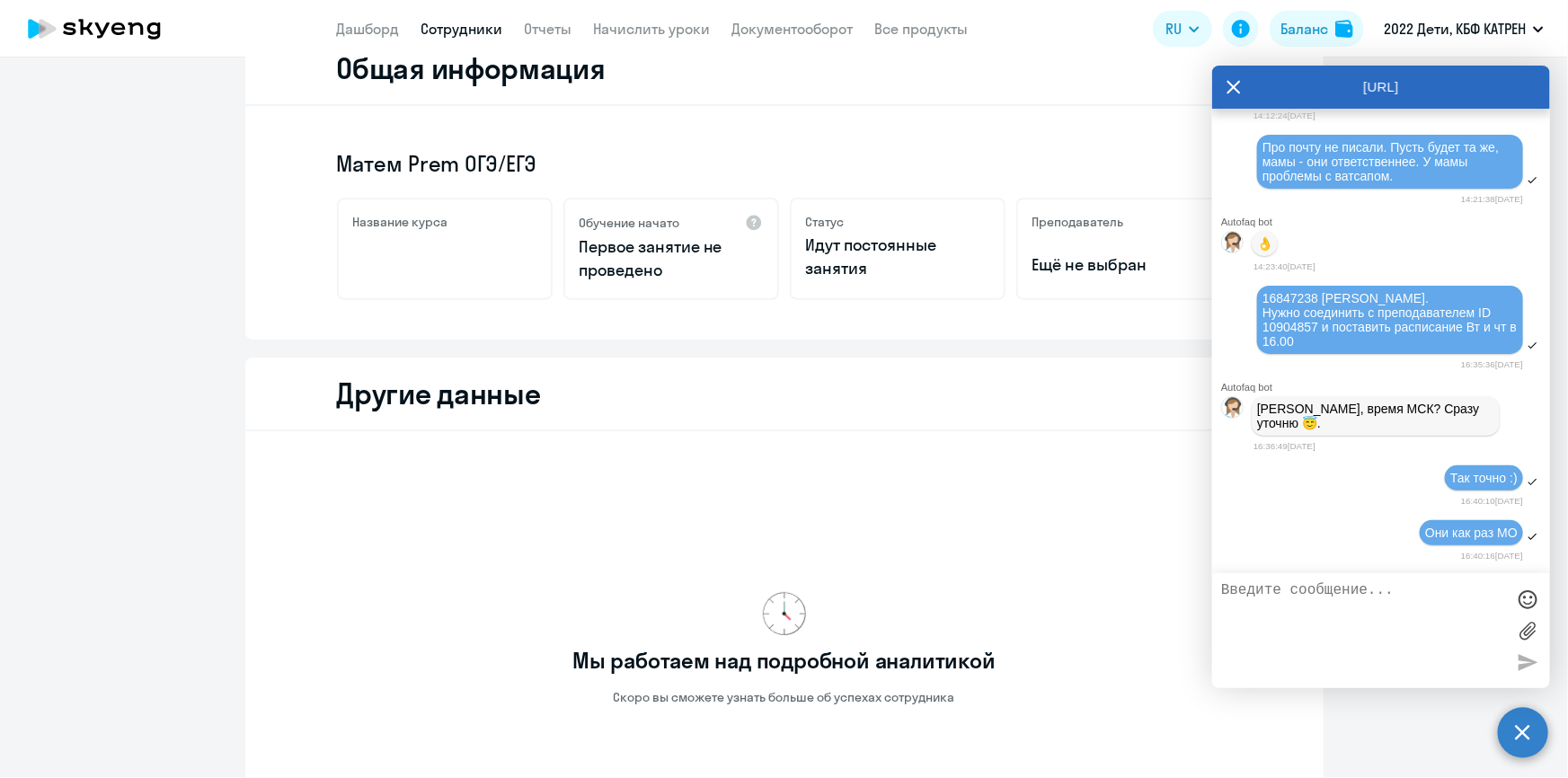
scroll to position [56928, 0]
click at [362, 37] on link "Дашборд" at bounding box center [368, 29] width 63 height 18
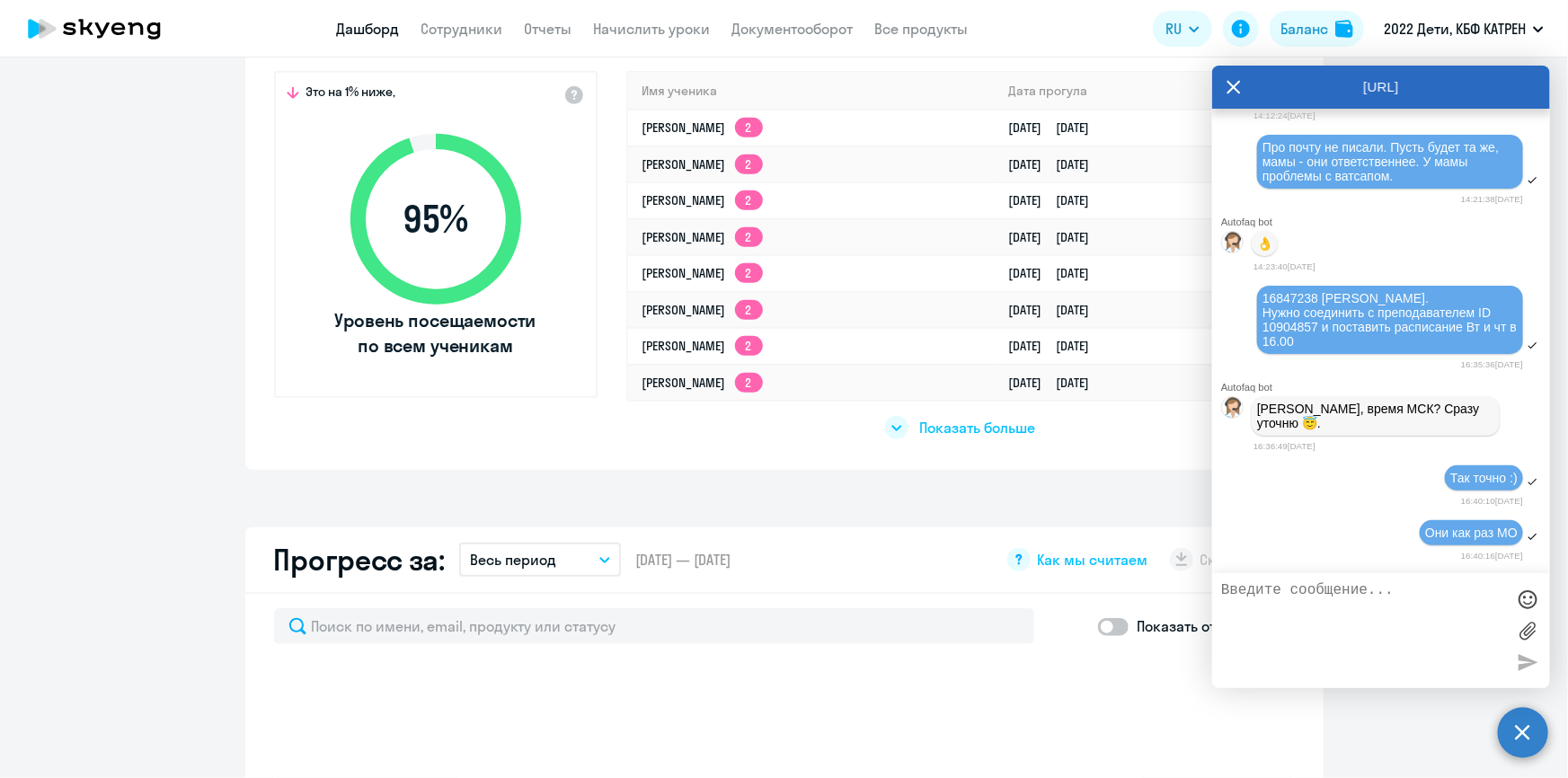
scroll to position [616, 0]
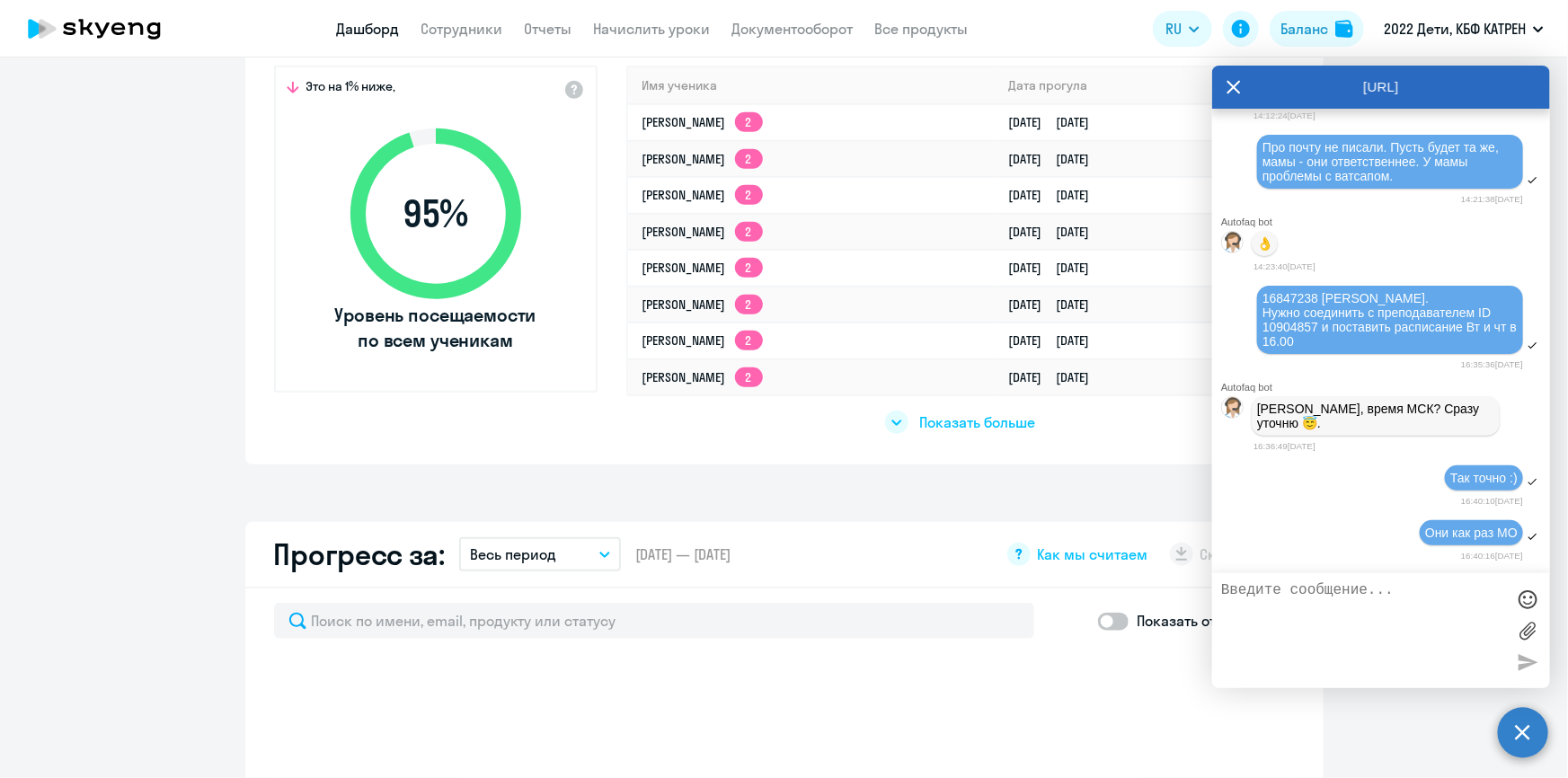
select select "30"
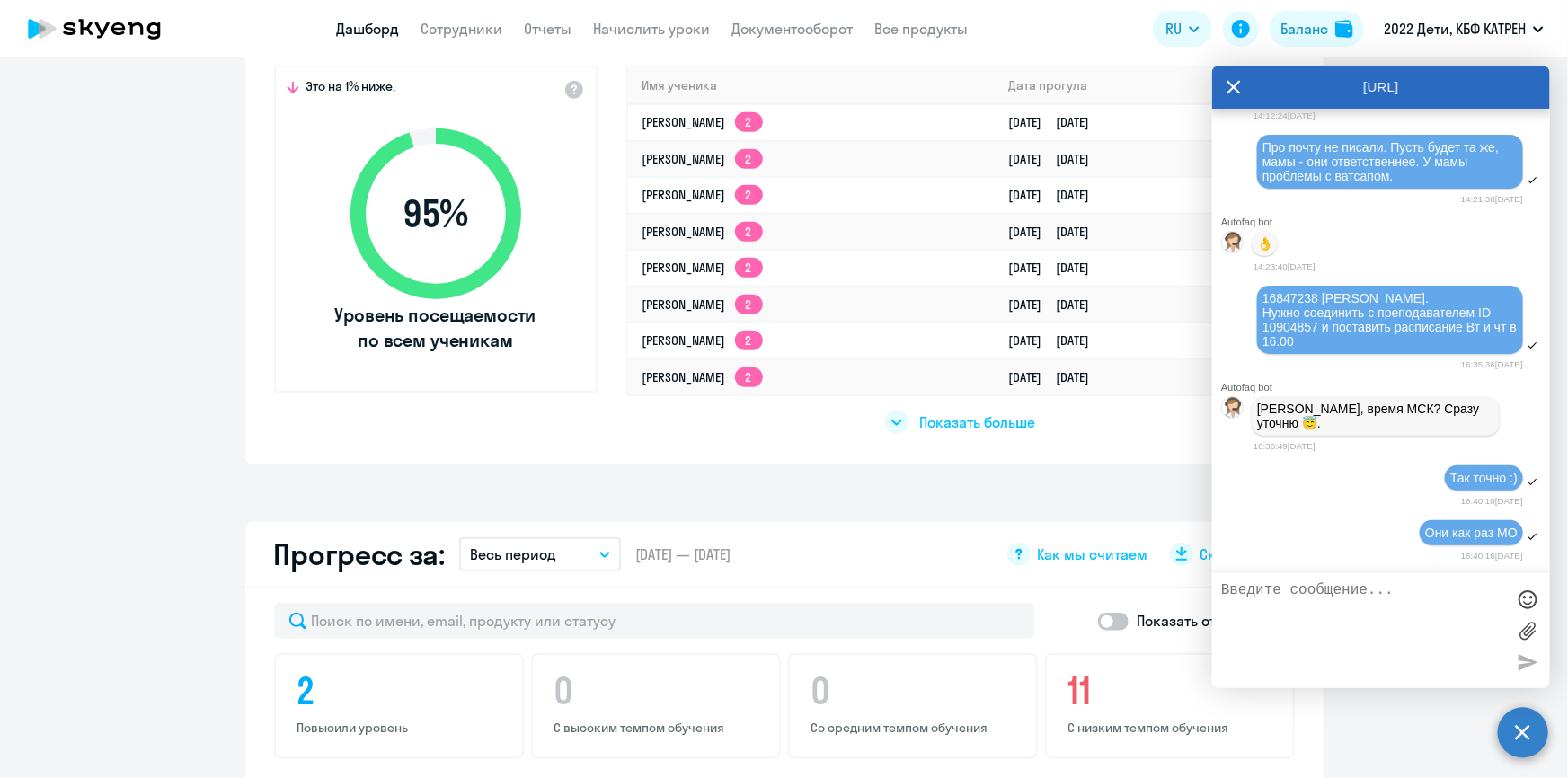
click at [961, 425] on span "Показать больше" at bounding box center [977, 422] width 116 height 20
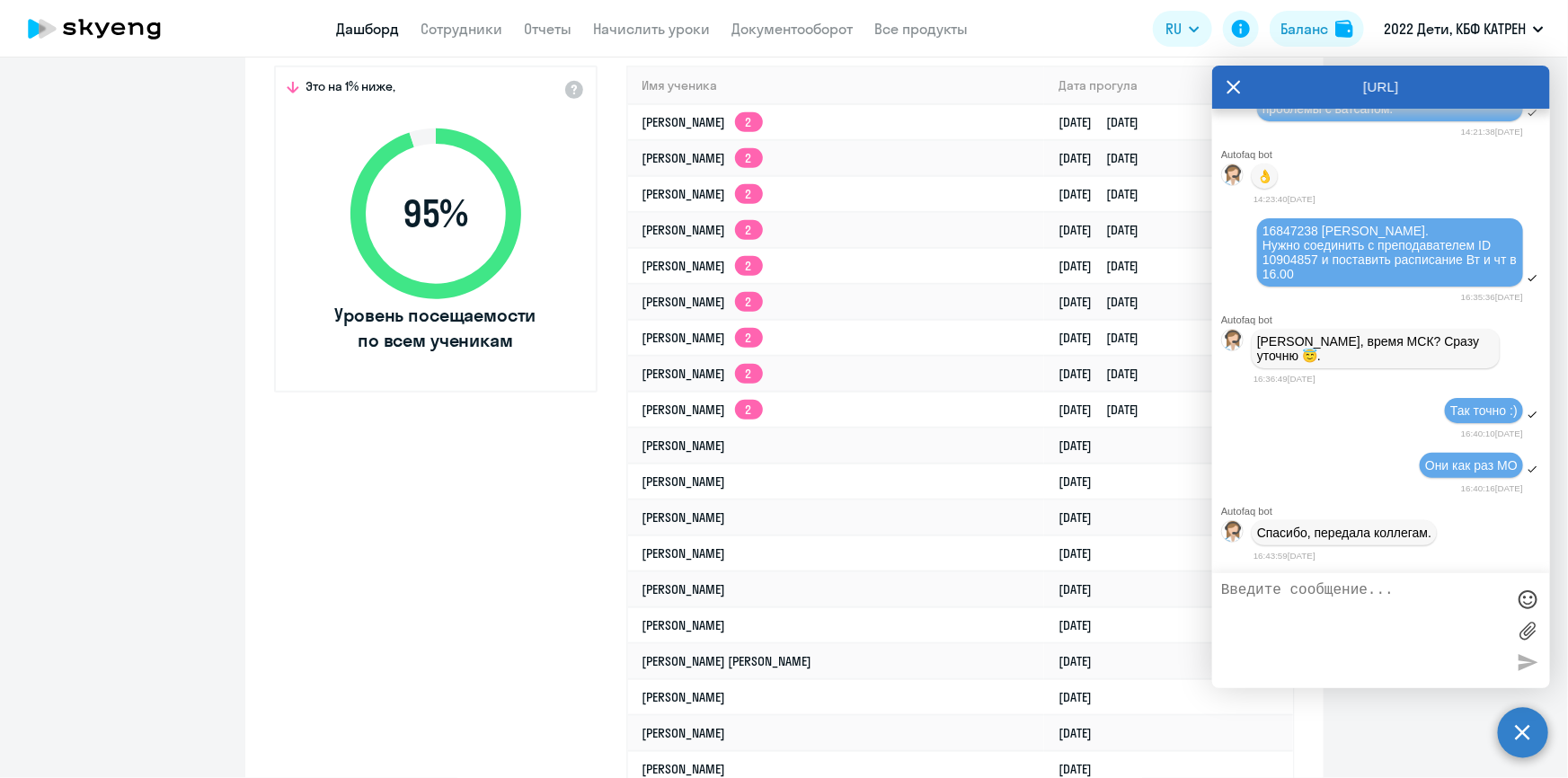
scroll to position [56996, 0]
